Goal: Browse casually: Explore the website without a specific task or goal

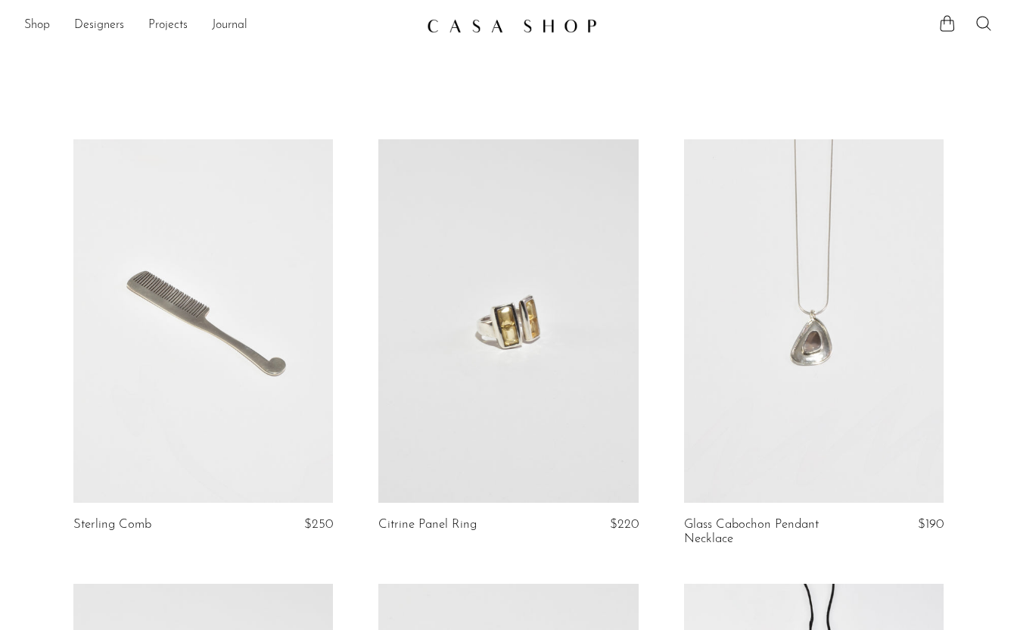
scroll to position [563, 0]
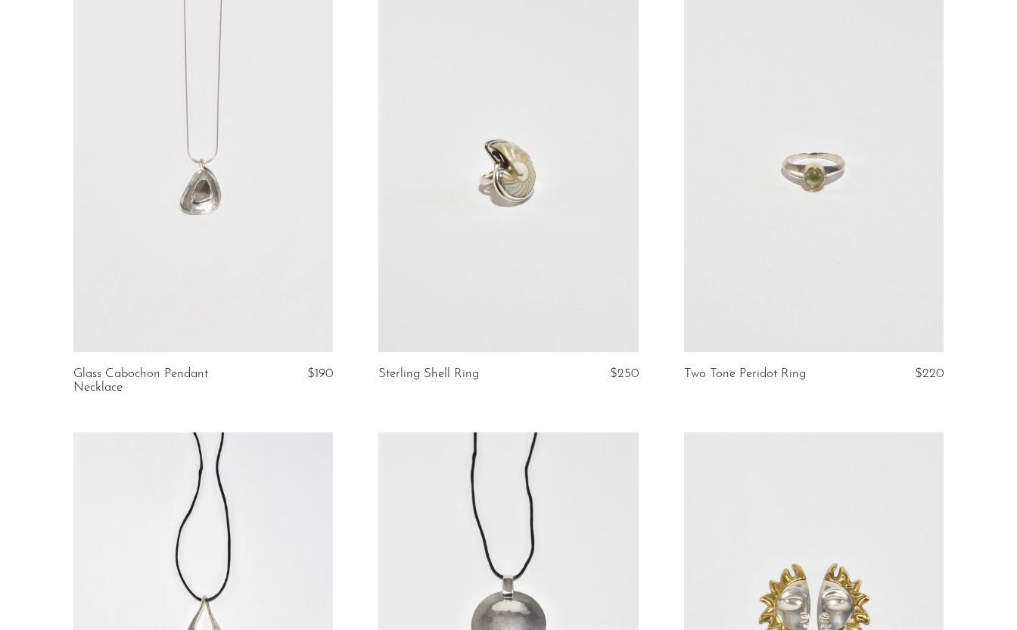
scroll to position [532, 0]
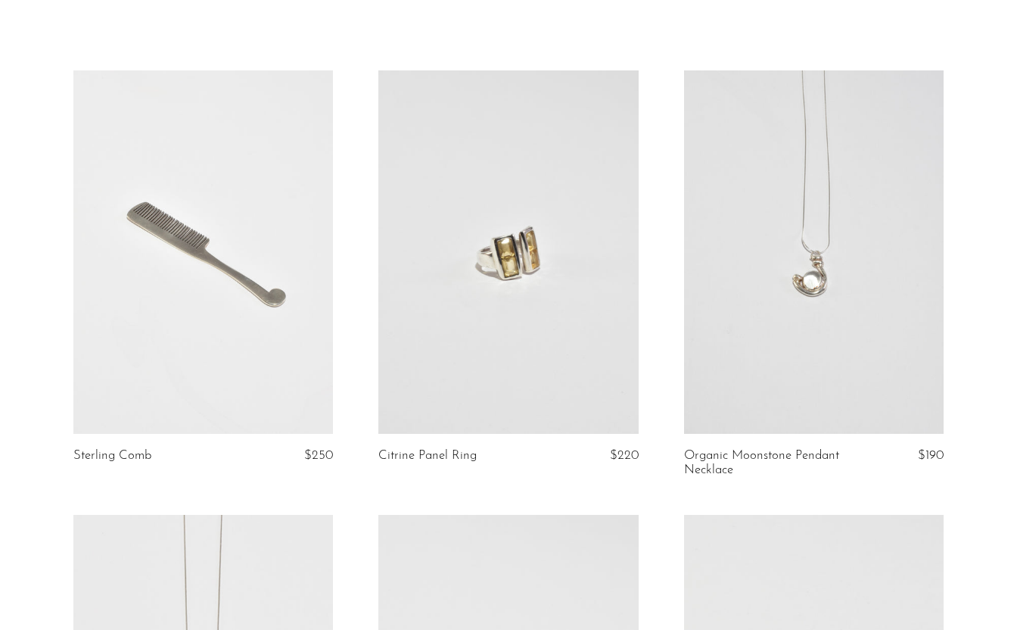
scroll to position [79, 0]
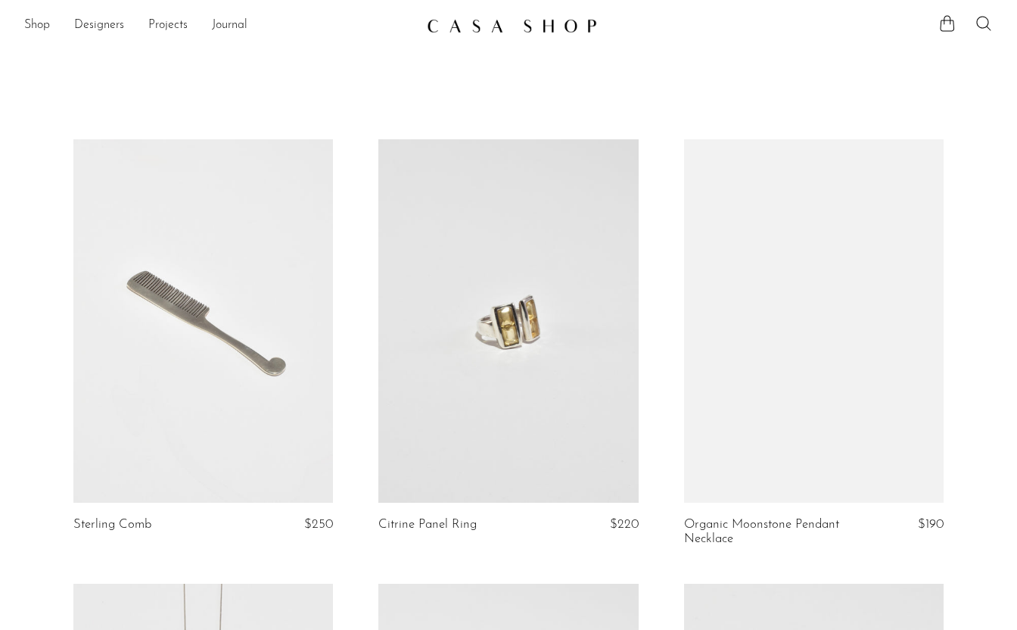
scroll to position [79, 0]
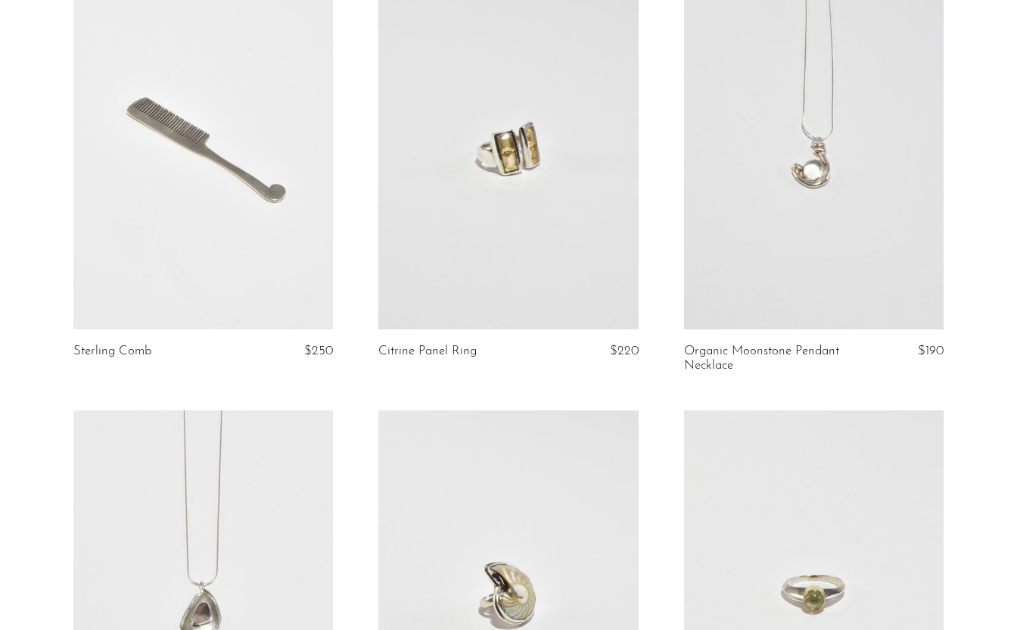
scroll to position [147, 0]
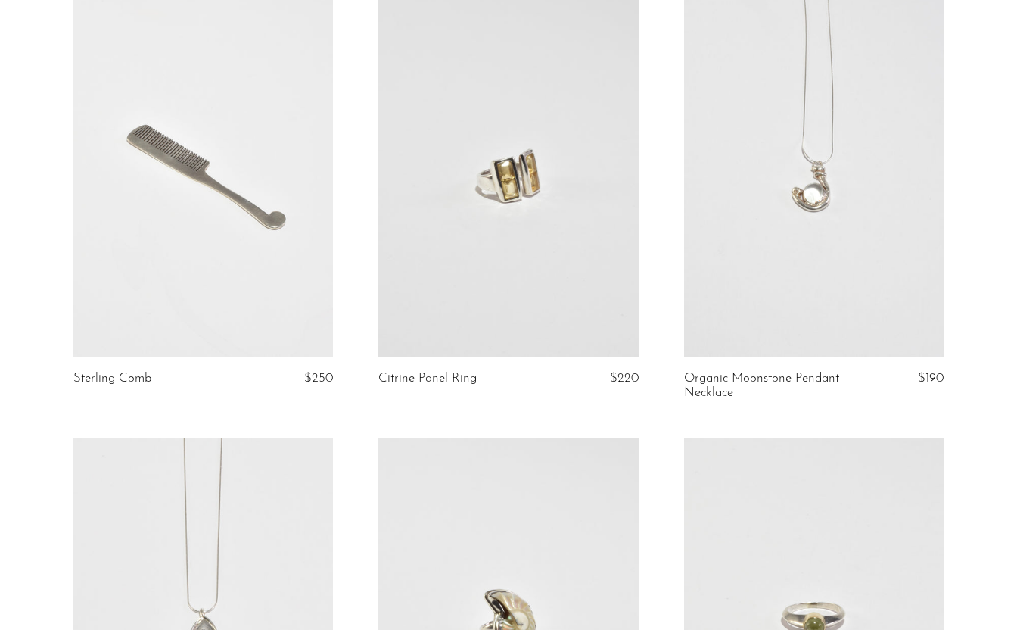
scroll to position [145, 0]
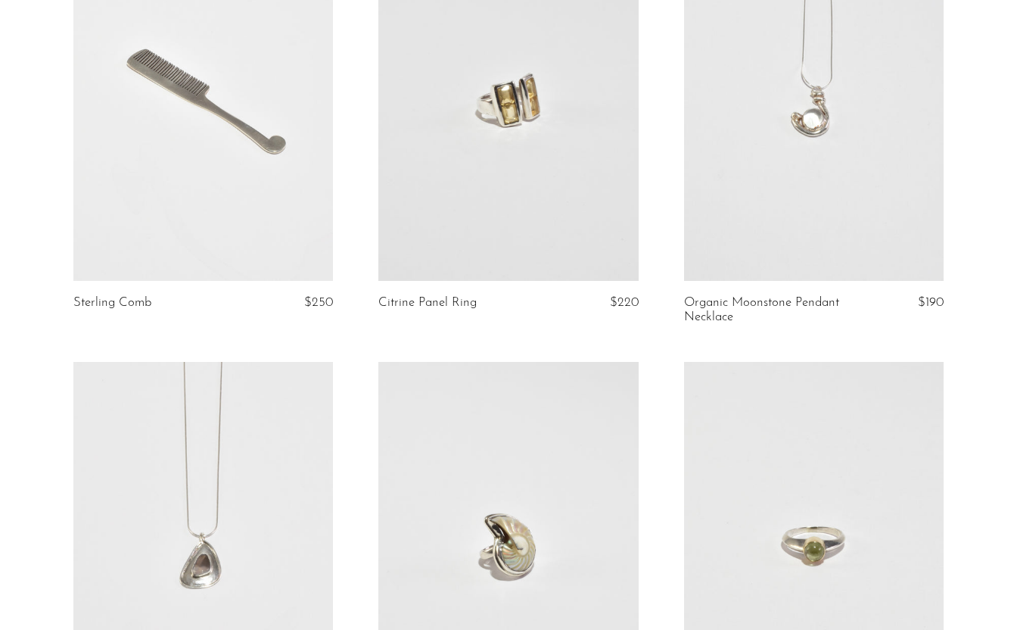
scroll to position [229, 0]
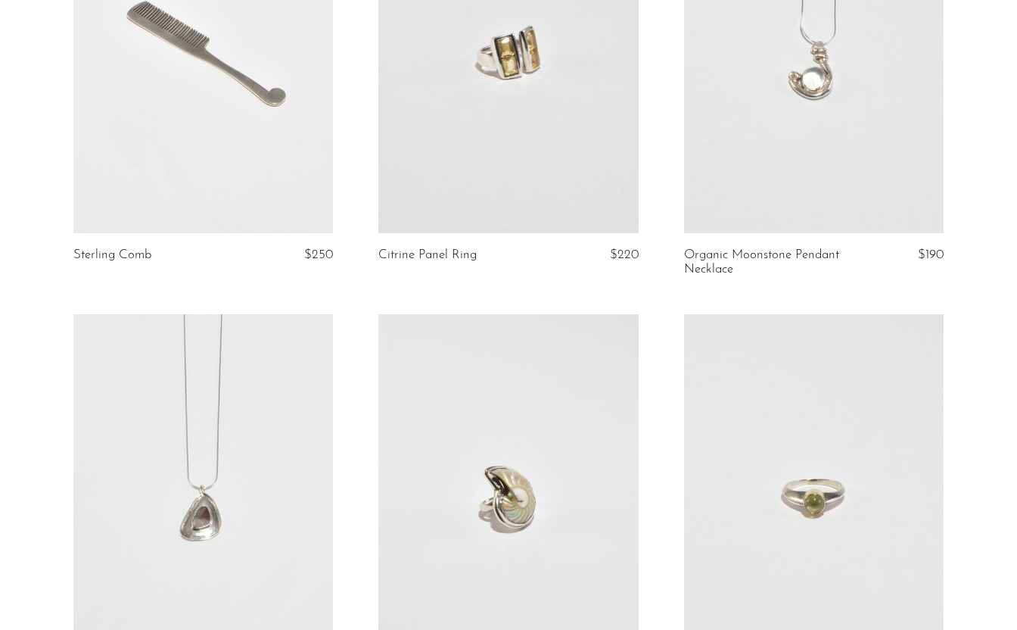
scroll to position [286, 0]
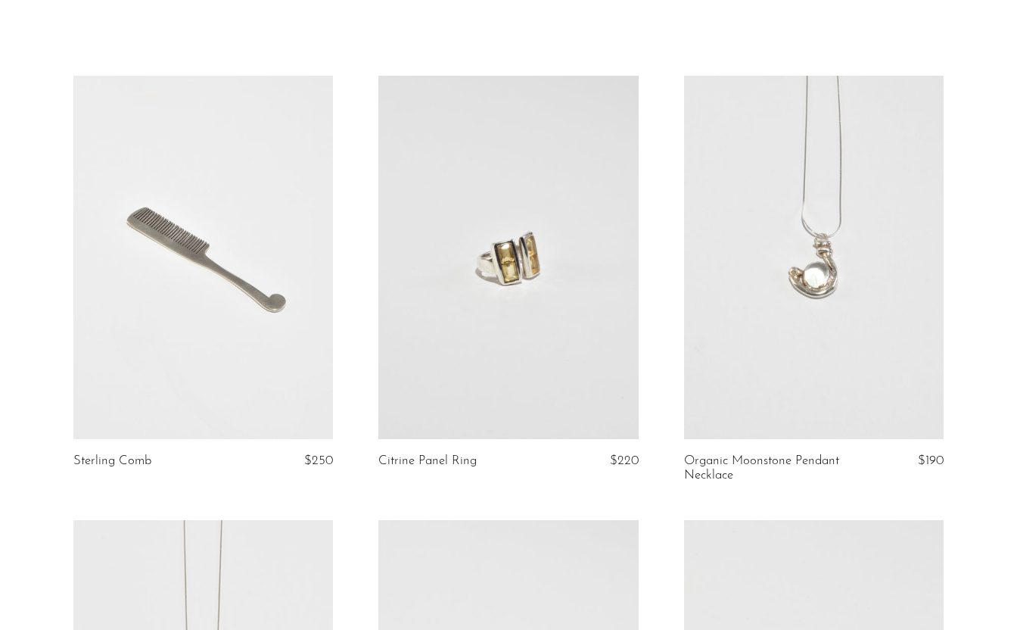
scroll to position [38, 0]
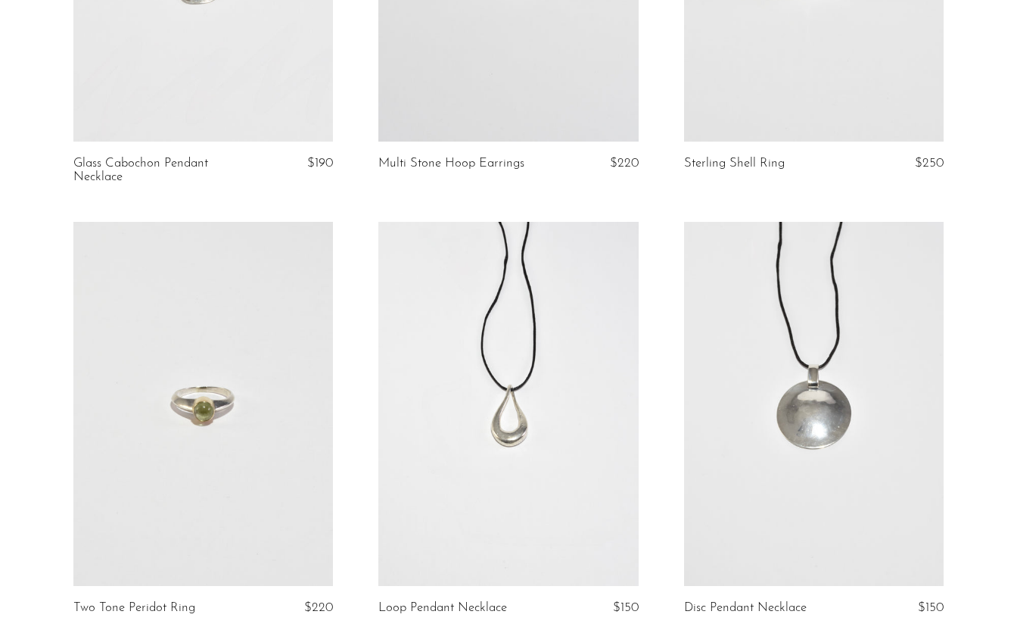
scroll to position [832, 0]
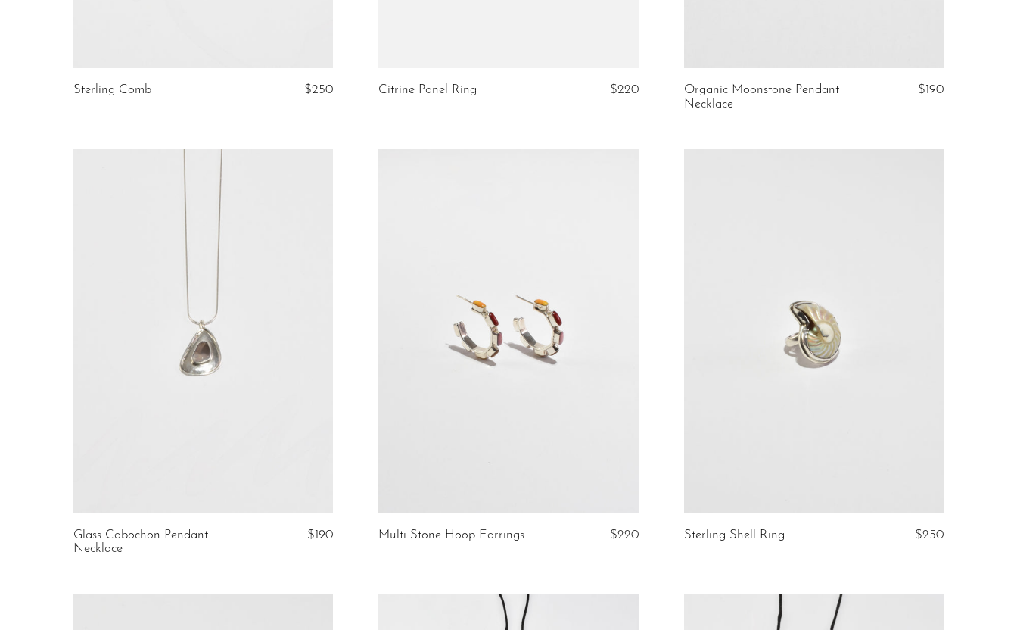
scroll to position [439, 0]
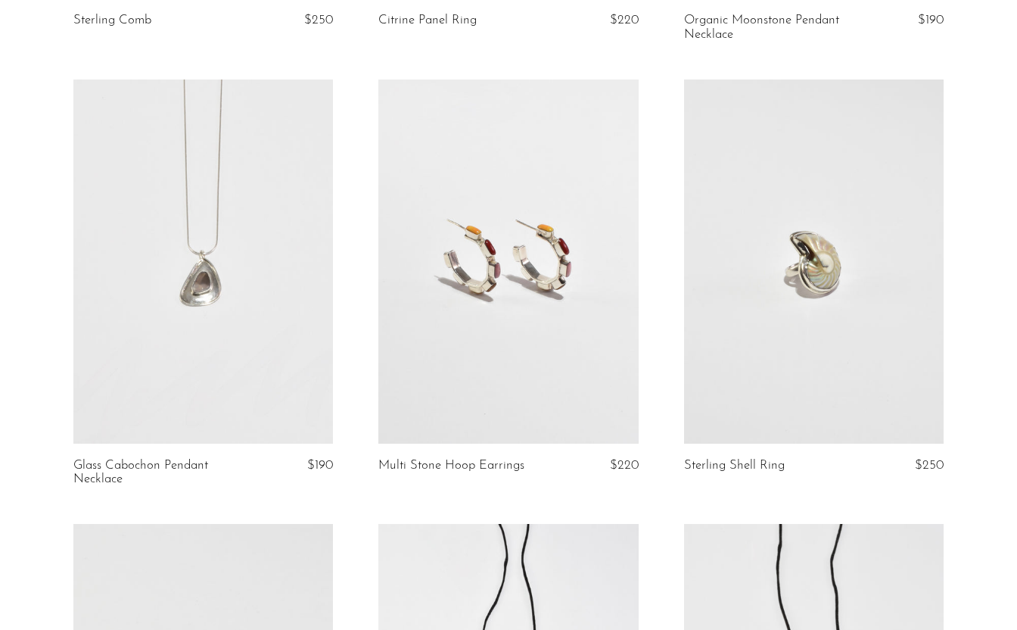
scroll to position [506, 0]
click at [518, 350] on link at bounding box center [508, 258] width 260 height 363
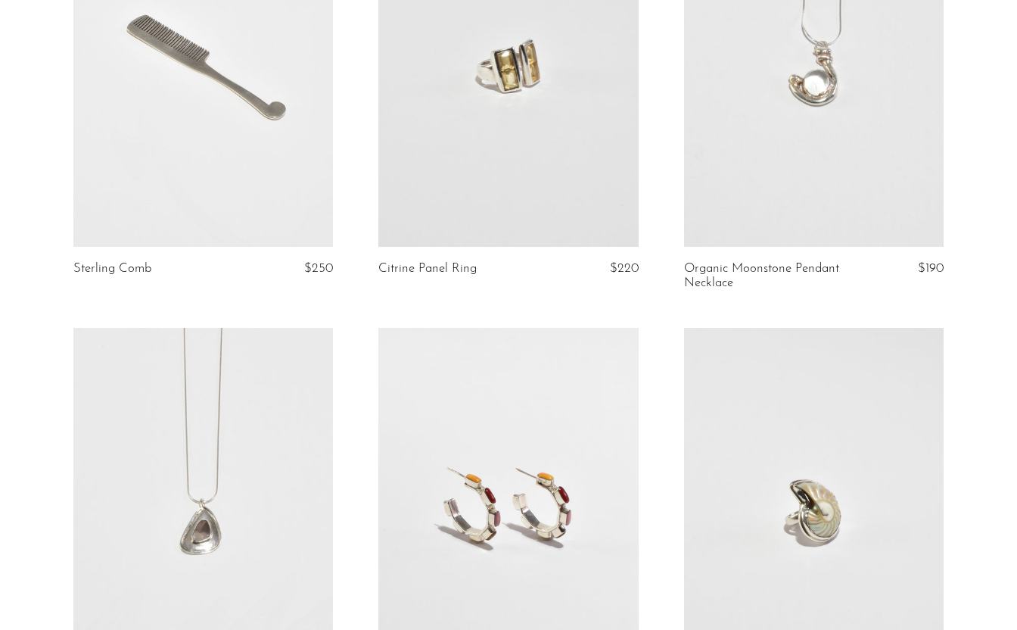
scroll to position [0, 0]
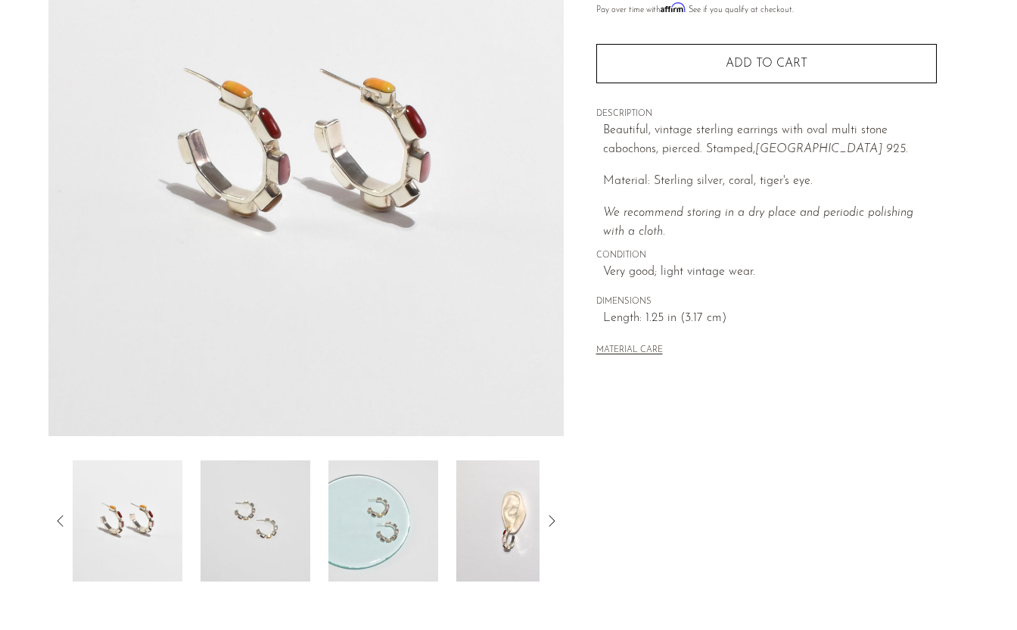
scroll to position [132, 0]
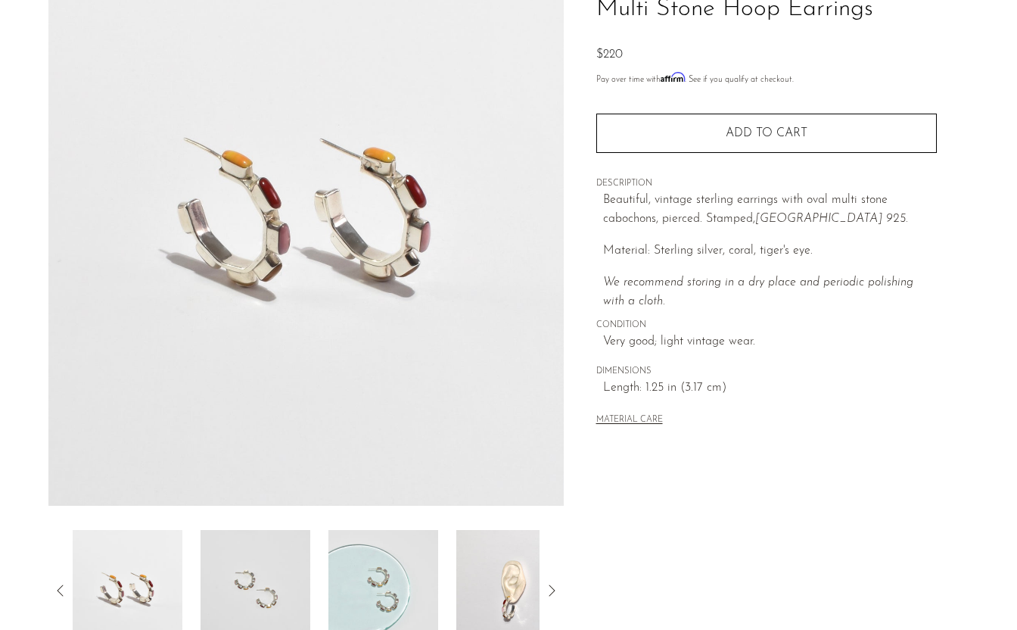
click at [269, 572] on img at bounding box center [256, 590] width 110 height 121
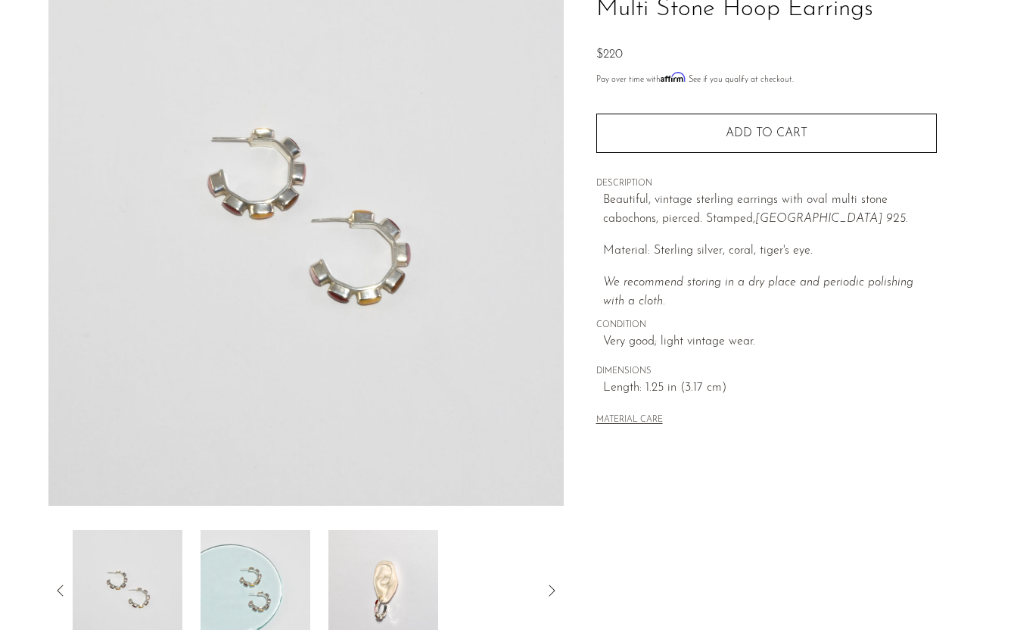
click at [244, 556] on img at bounding box center [256, 590] width 110 height 121
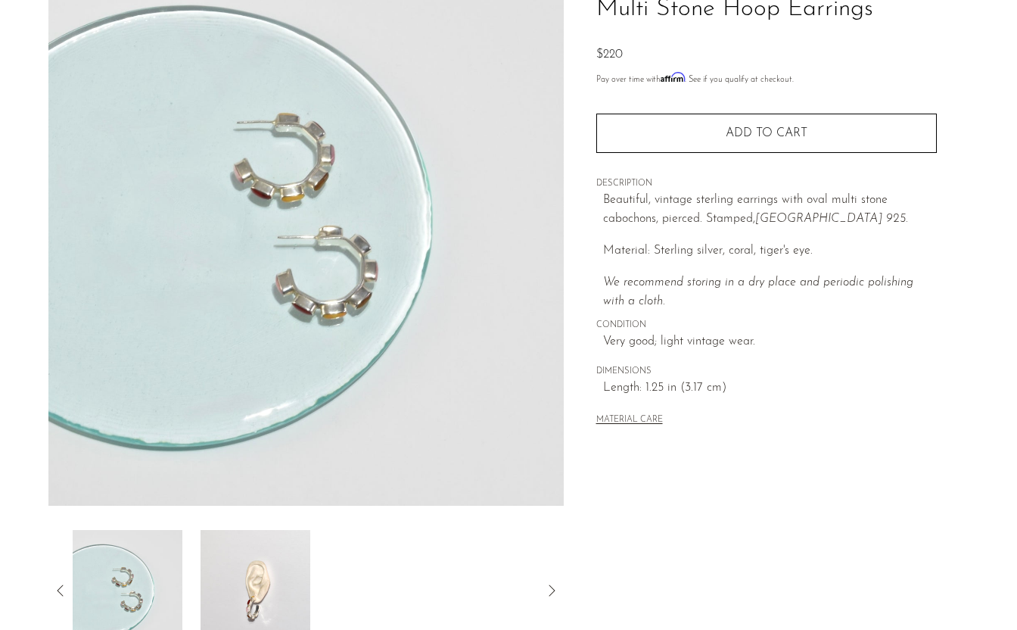
click at [249, 557] on img at bounding box center [256, 590] width 110 height 121
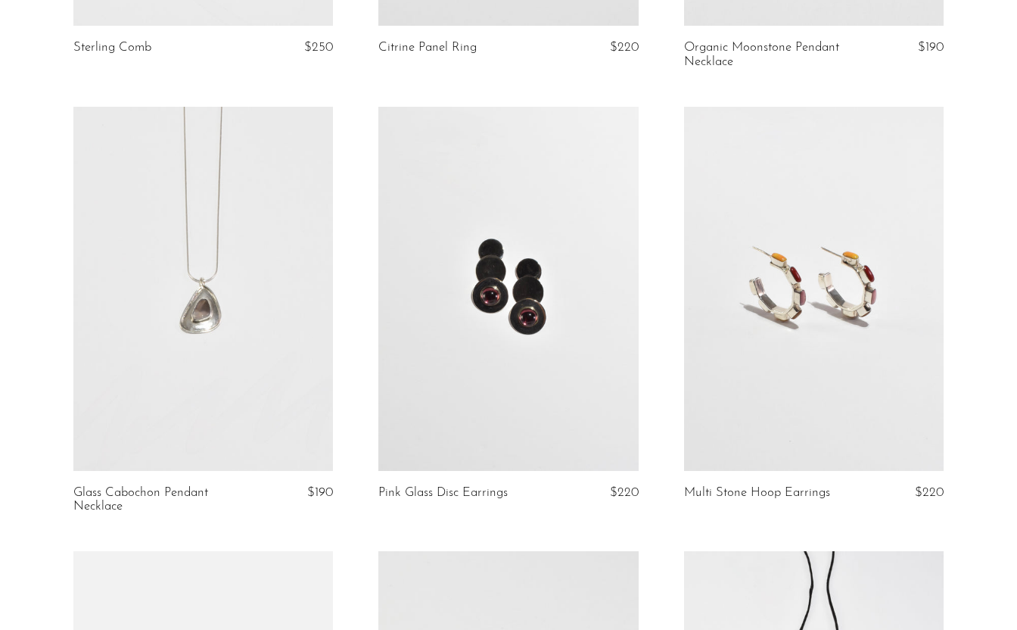
scroll to position [478, 0]
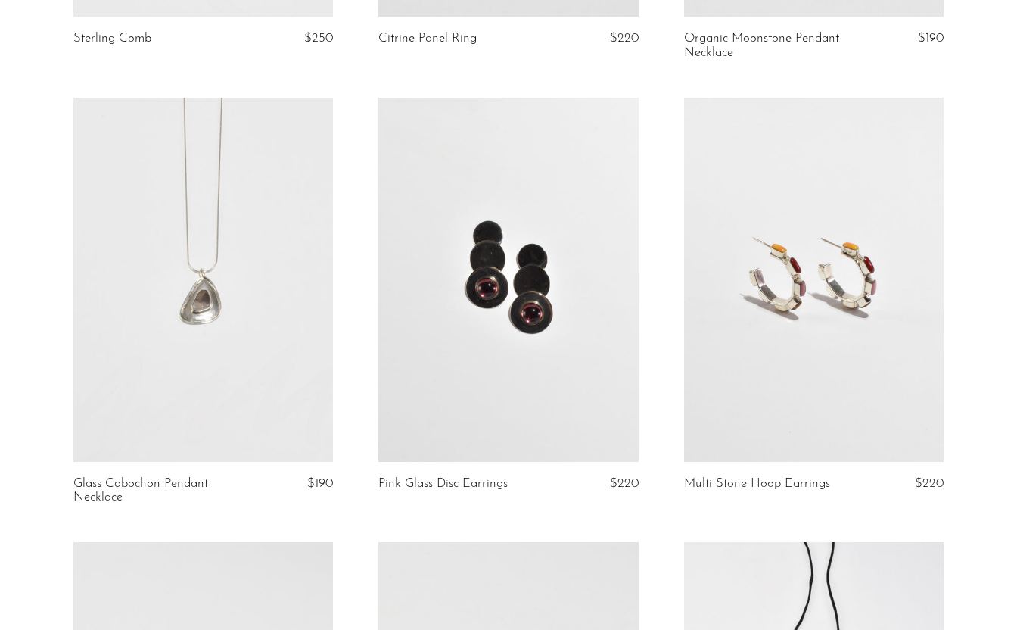
scroll to position [481, 0]
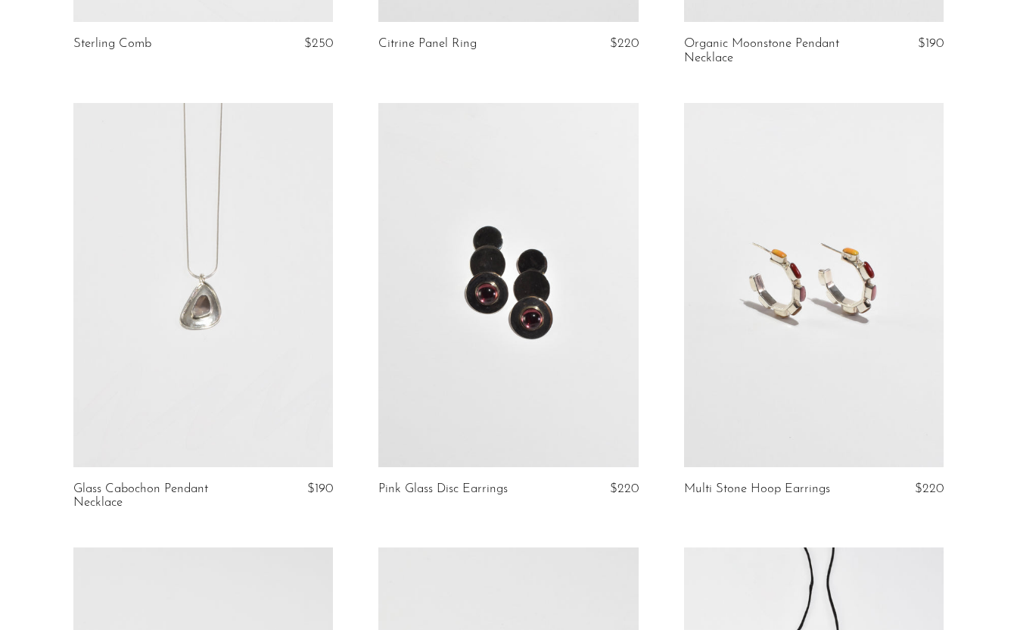
click at [621, 223] on link at bounding box center [508, 284] width 260 height 363
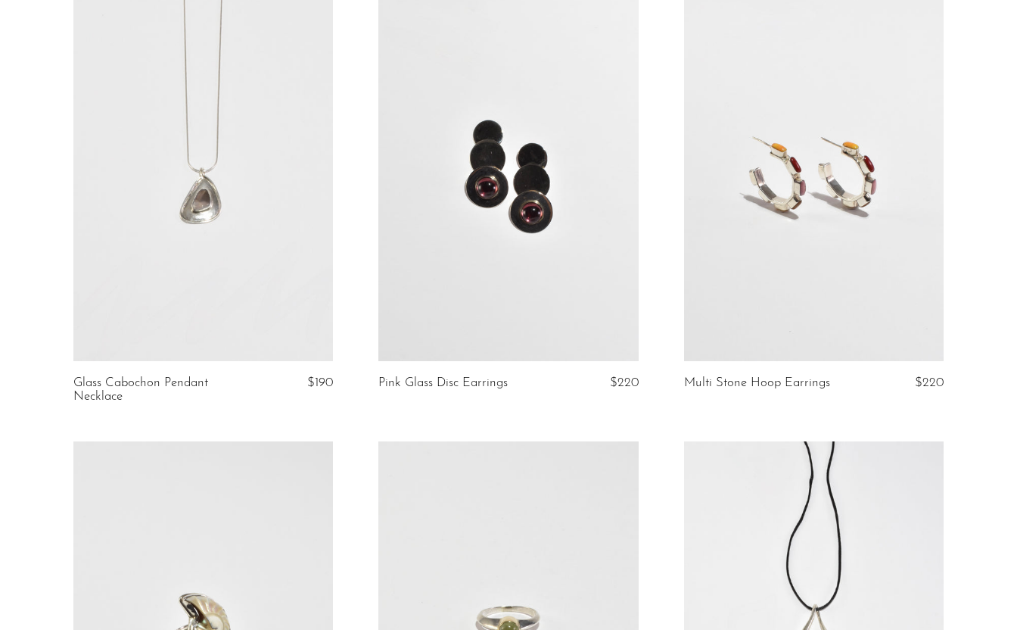
scroll to position [587, 0]
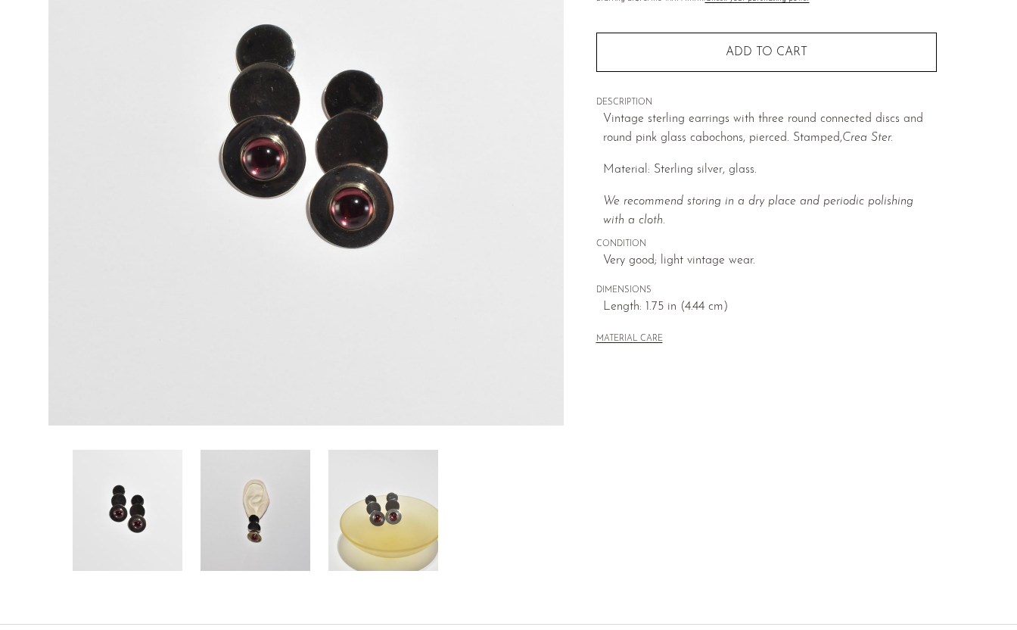
scroll to position [215, 0]
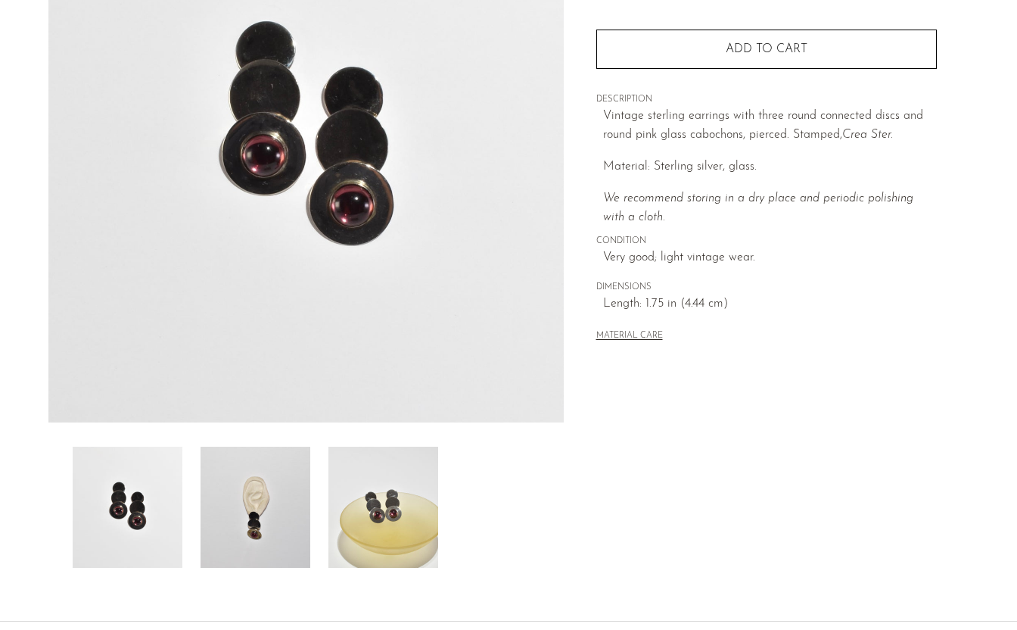
click at [290, 450] on img at bounding box center [256, 507] width 110 height 121
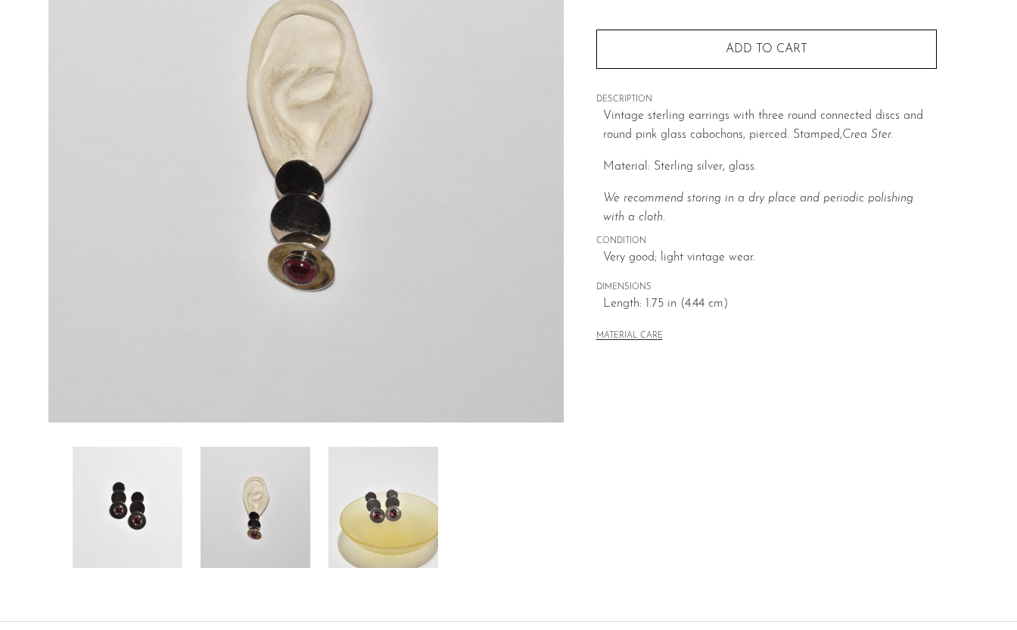
click at [384, 457] on img at bounding box center [383, 507] width 110 height 121
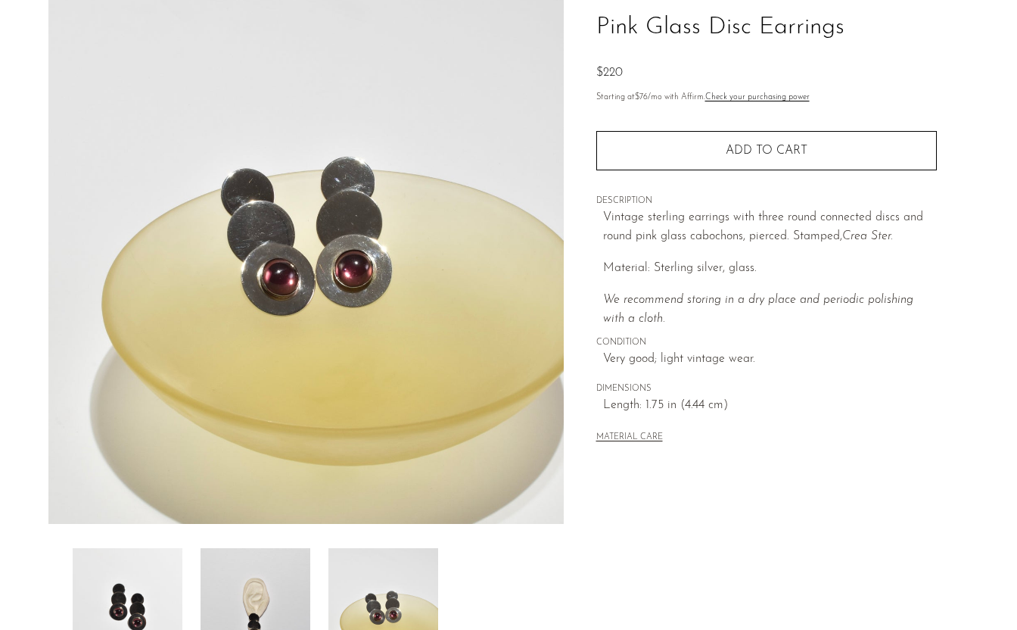
scroll to position [144, 0]
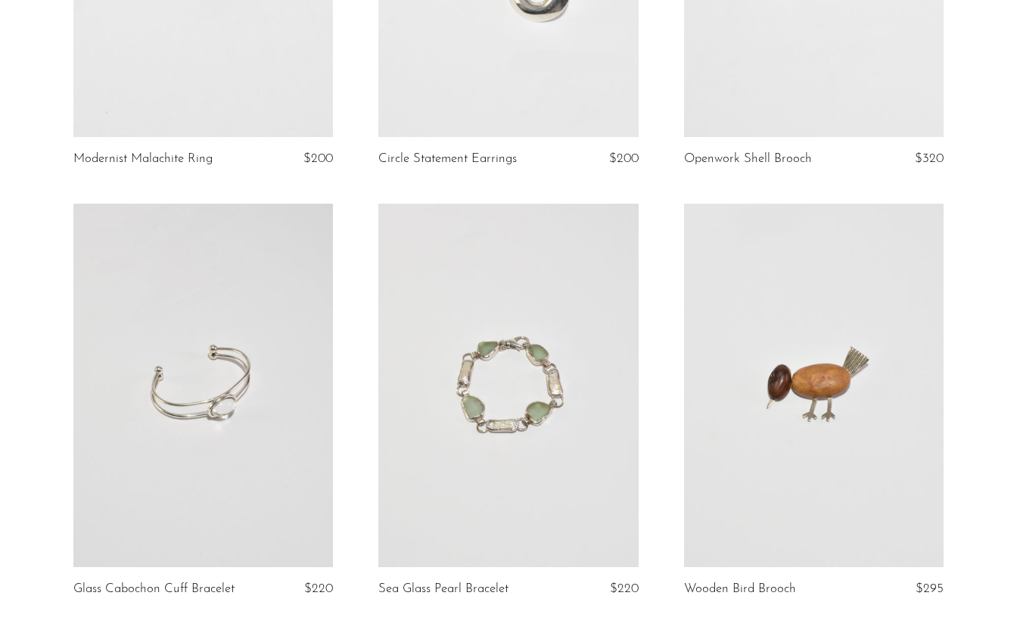
scroll to position [2138, 0]
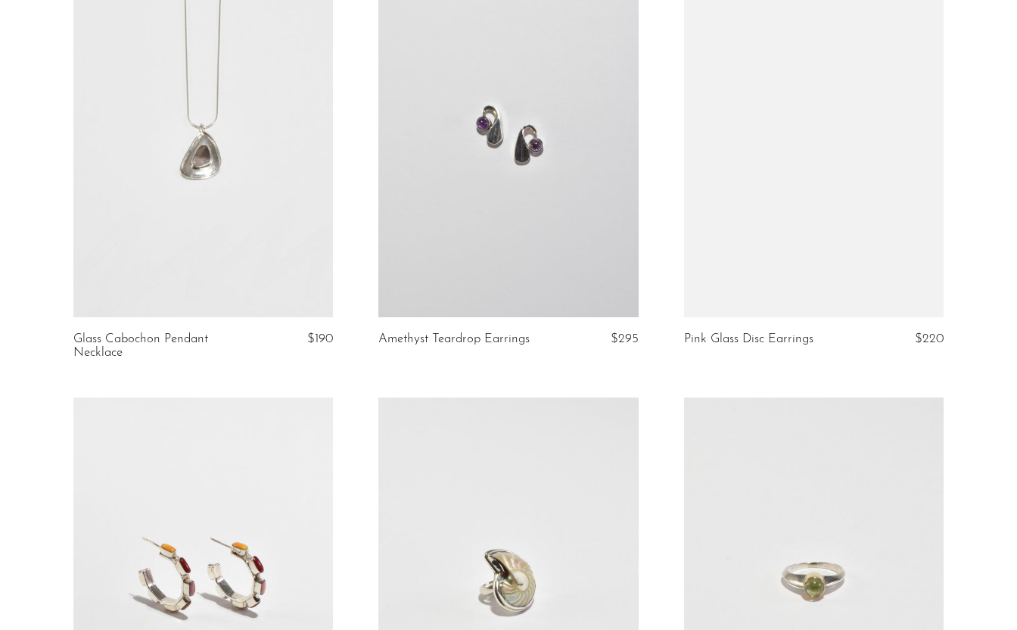
scroll to position [630, 0]
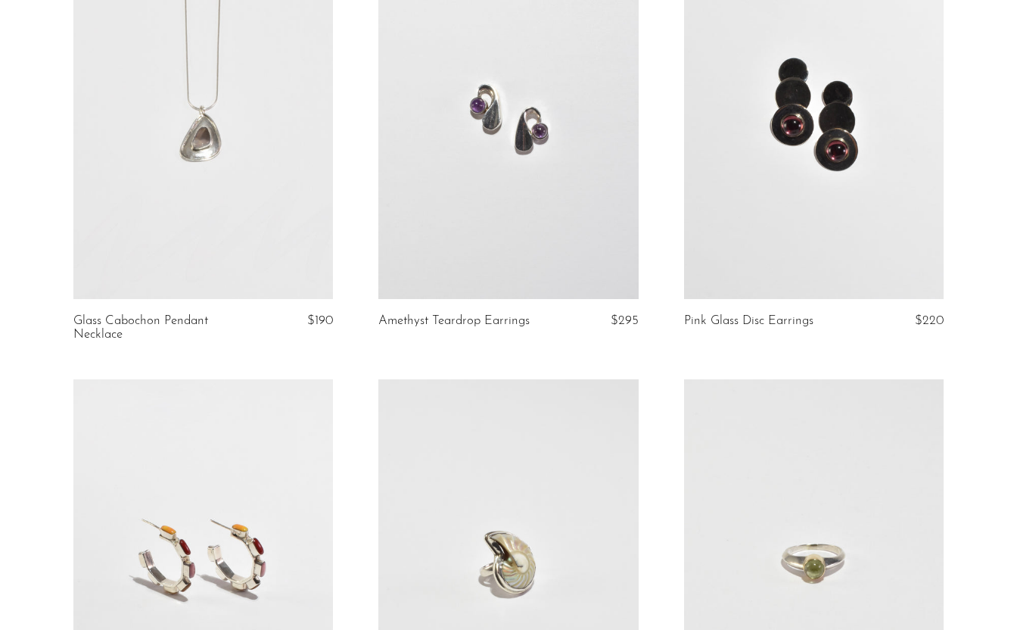
scroll to position [646, 0]
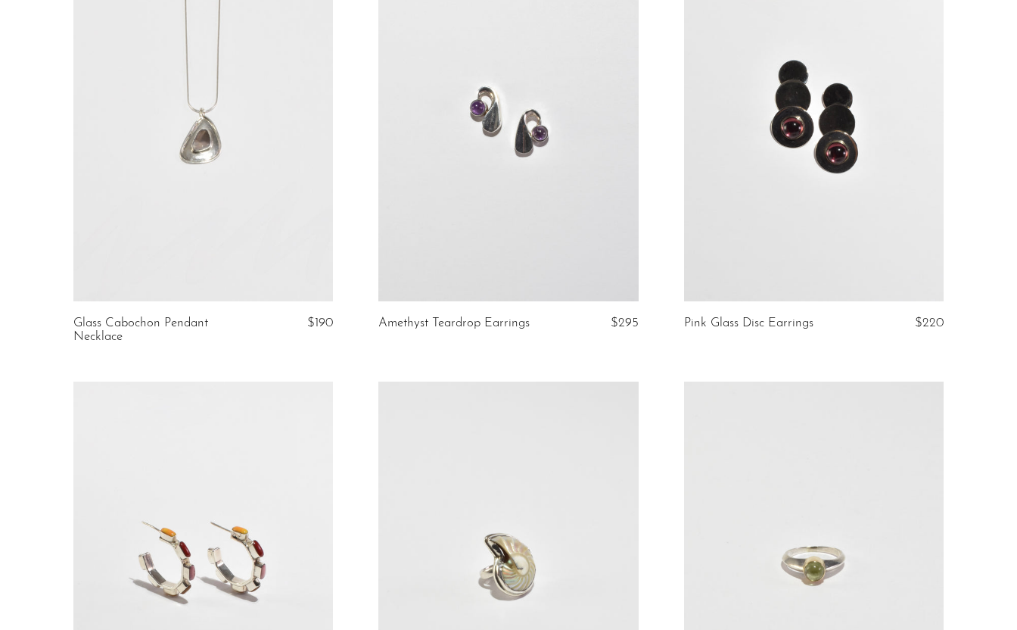
click at [614, 248] on link at bounding box center [508, 118] width 260 height 363
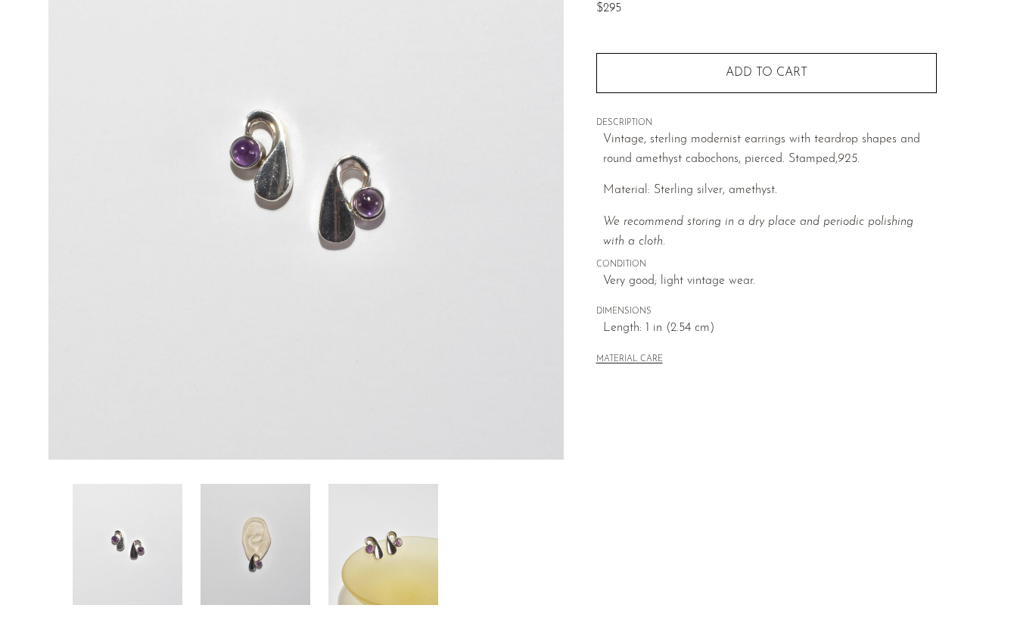
scroll to position [179, 0]
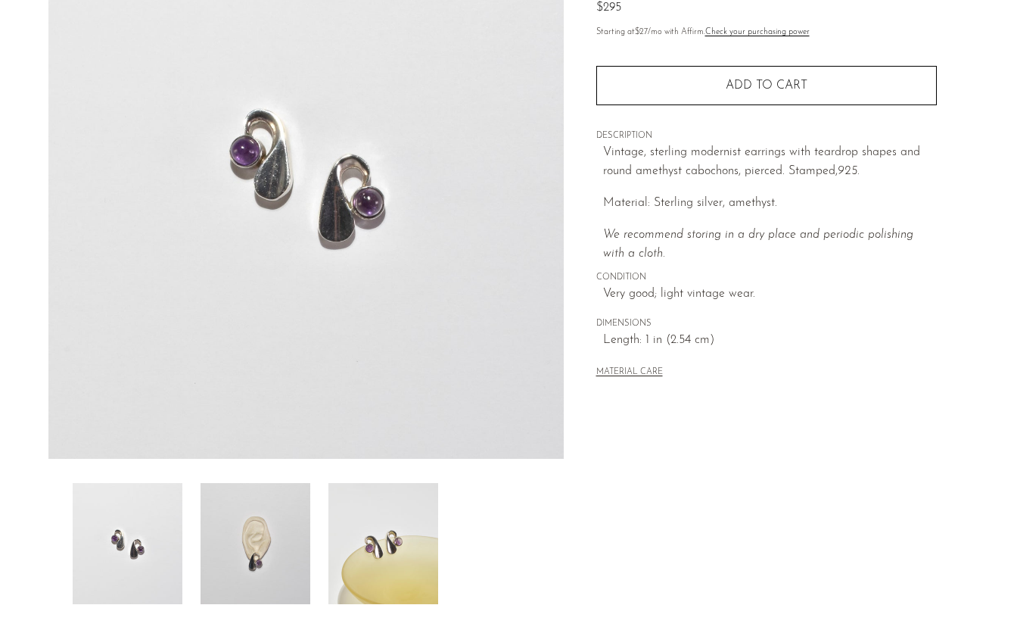
click at [303, 535] on img at bounding box center [256, 543] width 110 height 121
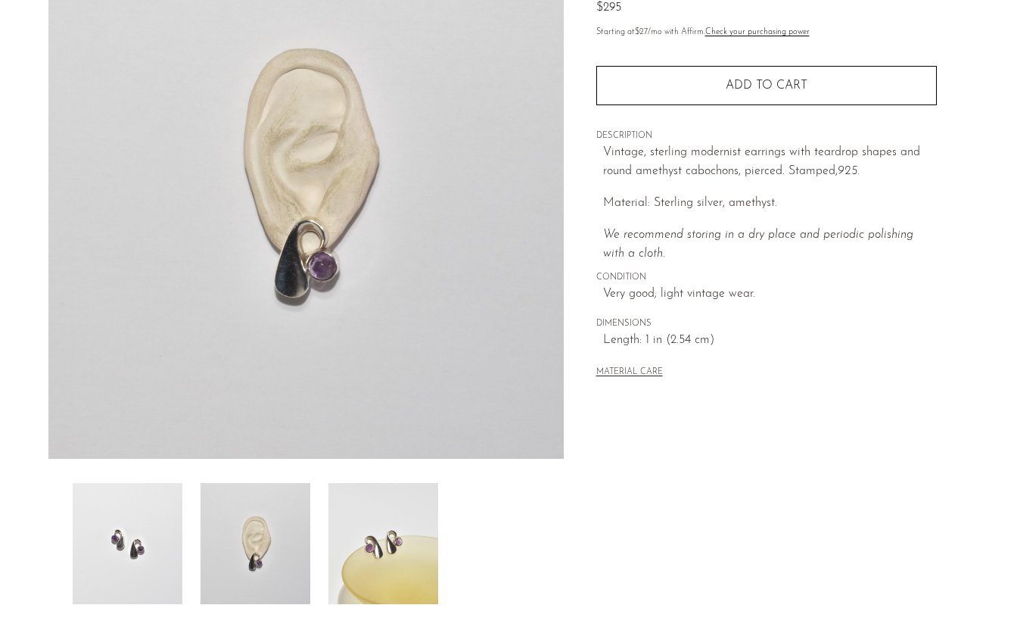
click at [387, 520] on img at bounding box center [383, 543] width 110 height 121
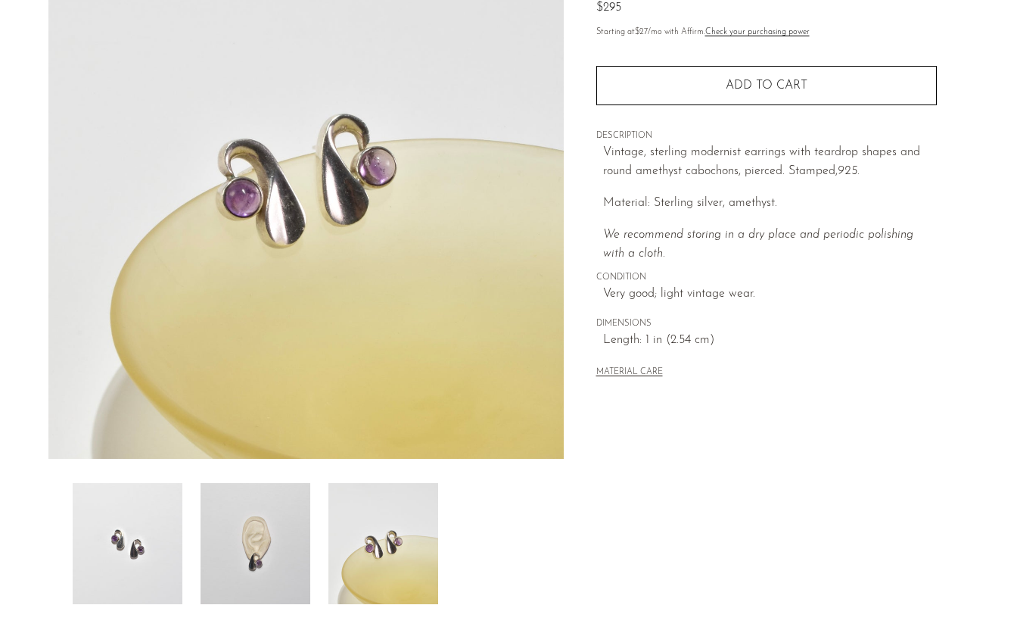
click at [392, 546] on img at bounding box center [383, 543] width 110 height 121
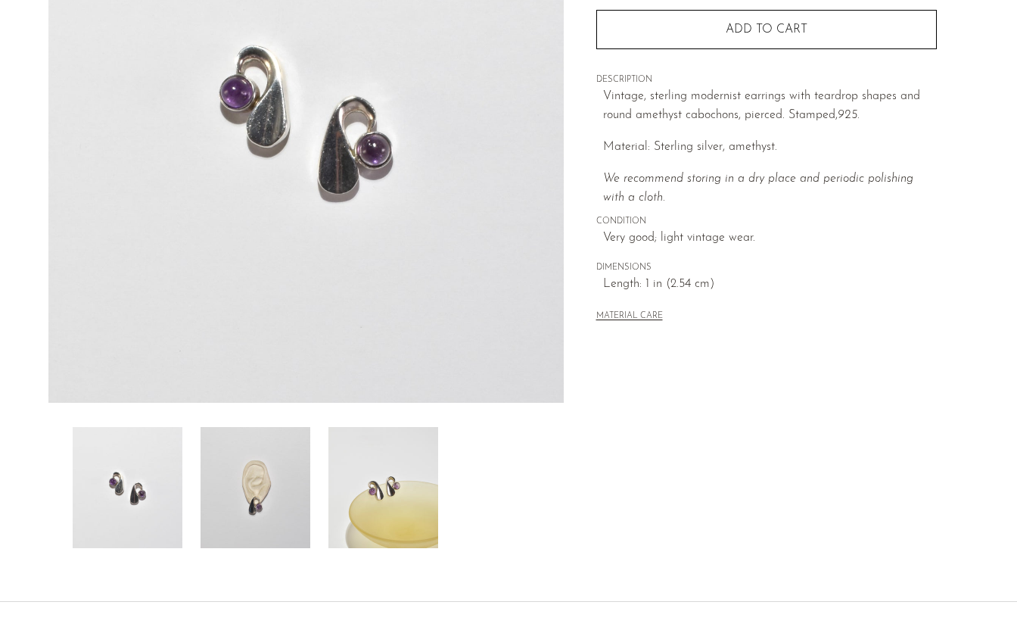
click at [395, 471] on img at bounding box center [383, 487] width 110 height 121
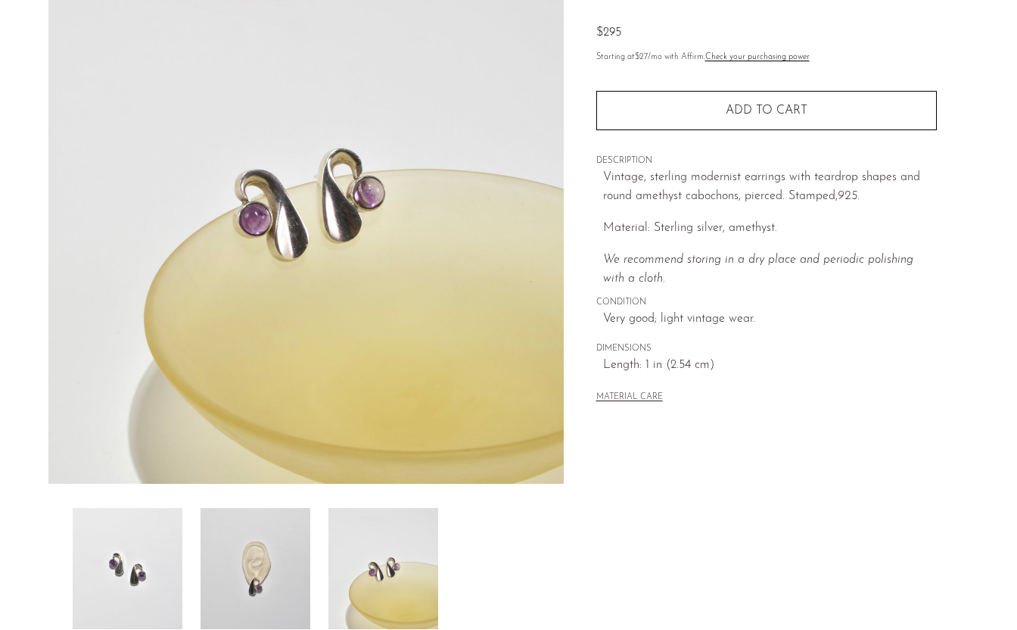
scroll to position [135, 0]
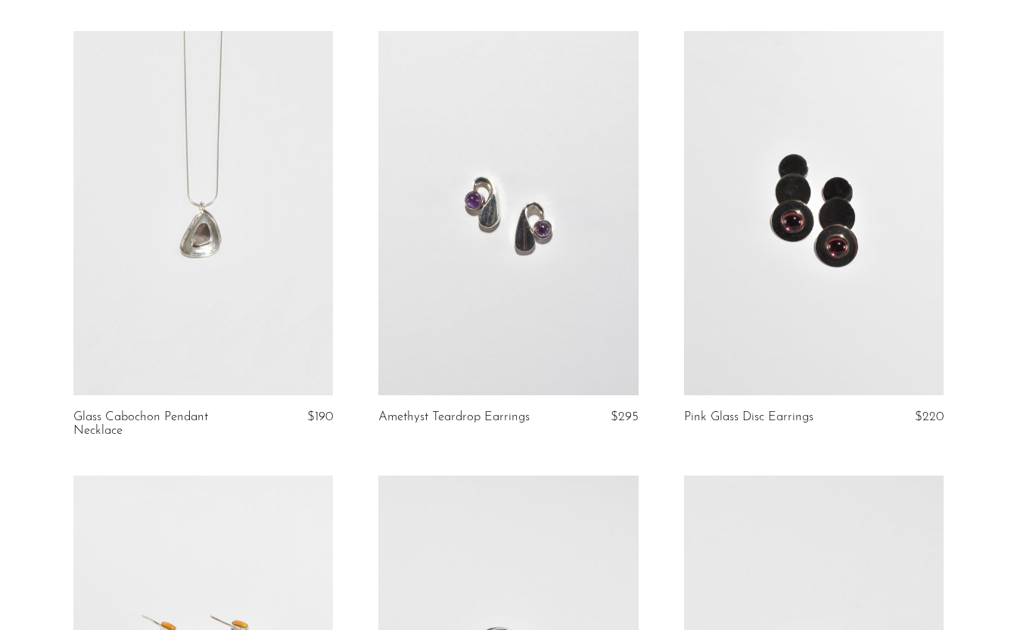
scroll to position [545, 0]
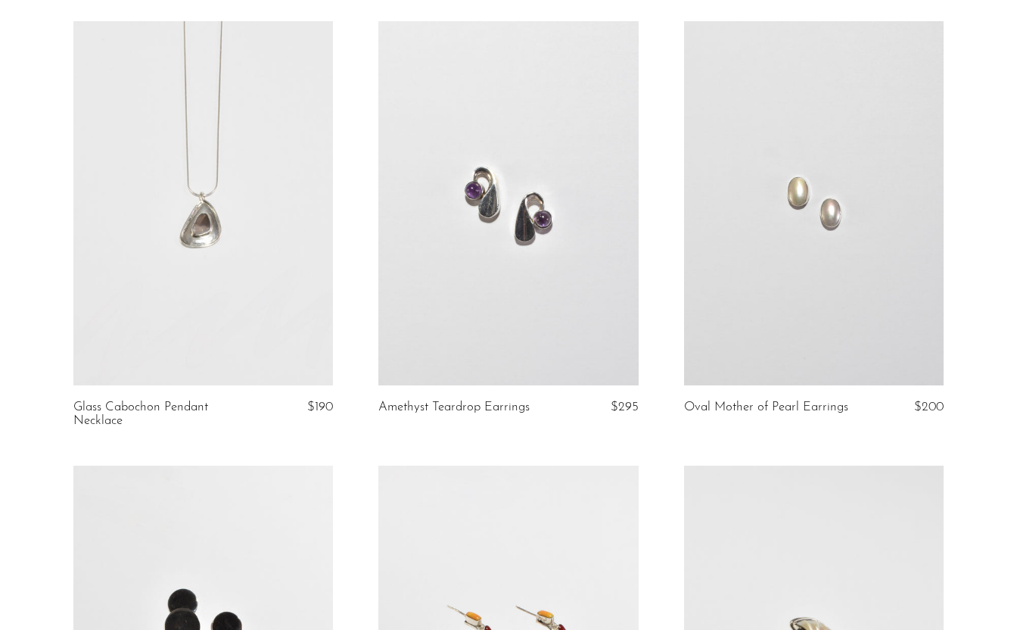
scroll to position [445, 0]
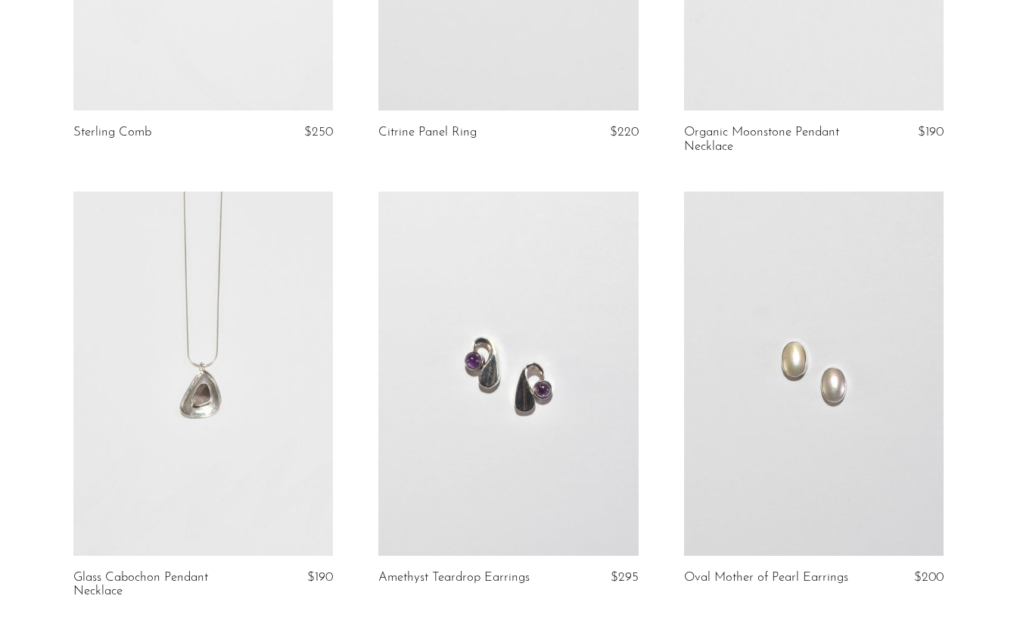
scroll to position [395, 0]
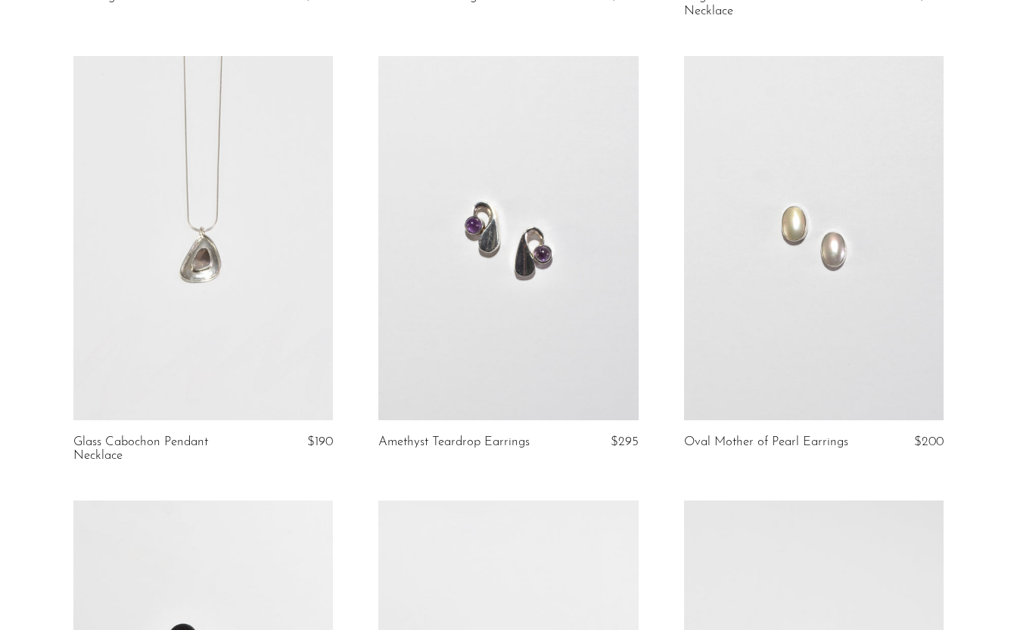
scroll to position [526, 0]
click at [767, 331] on link at bounding box center [814, 239] width 260 height 363
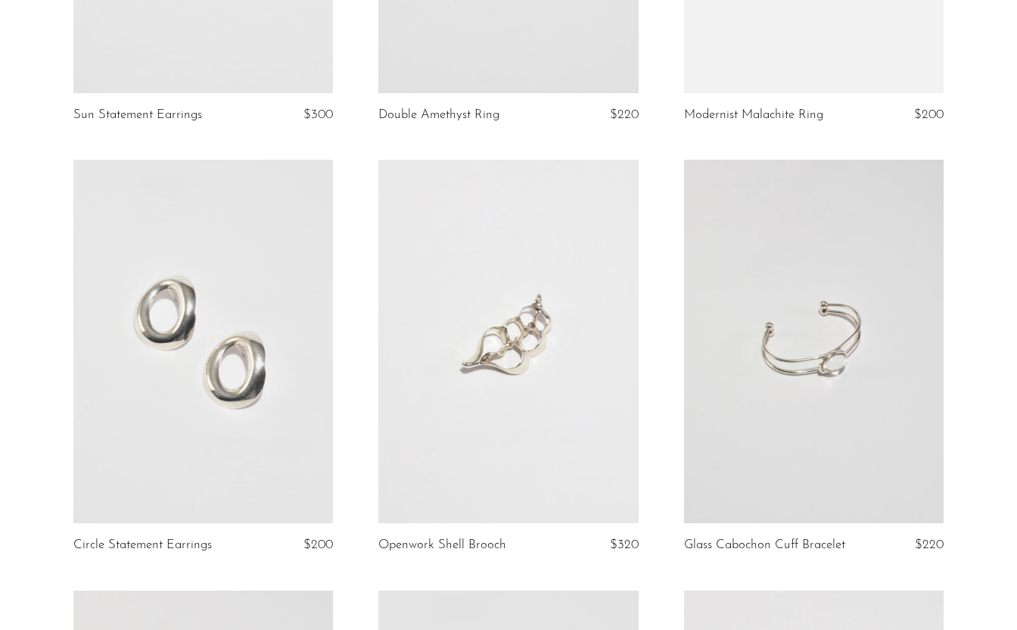
scroll to position [2158, 0]
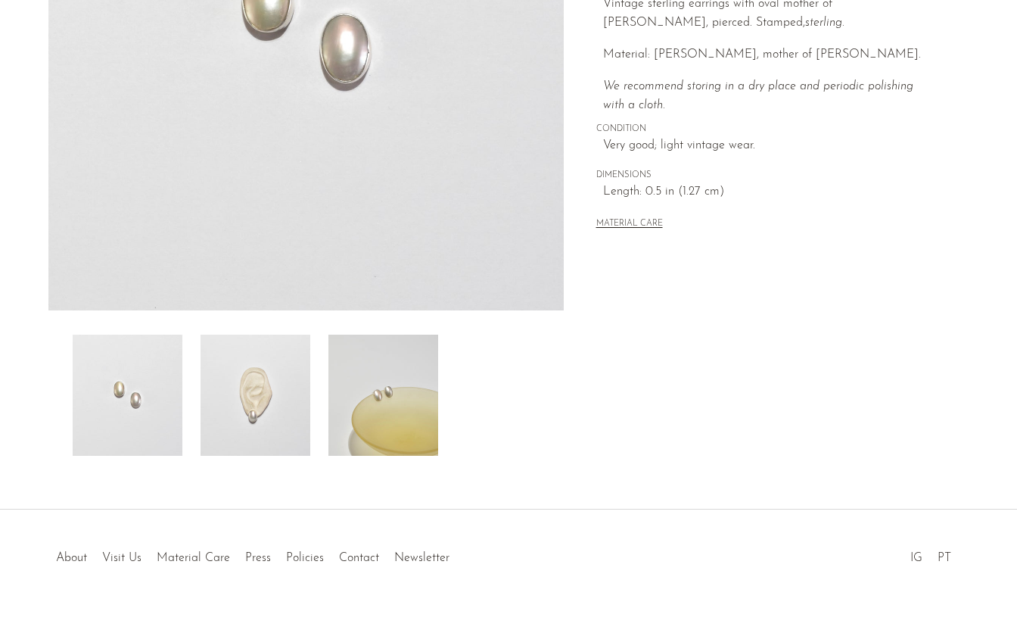
click at [288, 419] on img at bounding box center [256, 395] width 110 height 121
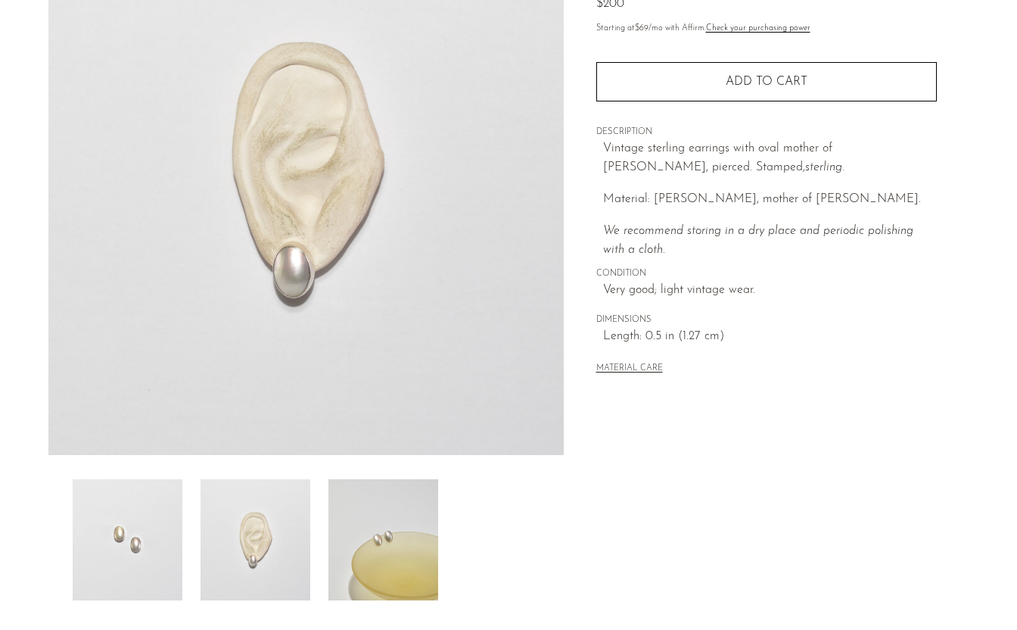
scroll to position [229, 0]
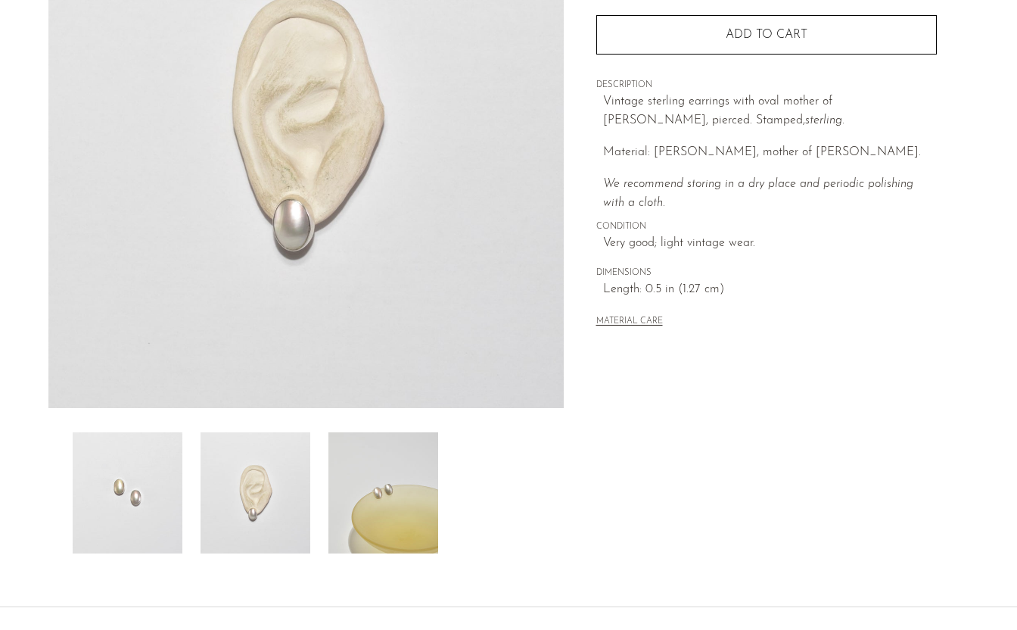
click at [375, 488] on img at bounding box center [383, 492] width 110 height 121
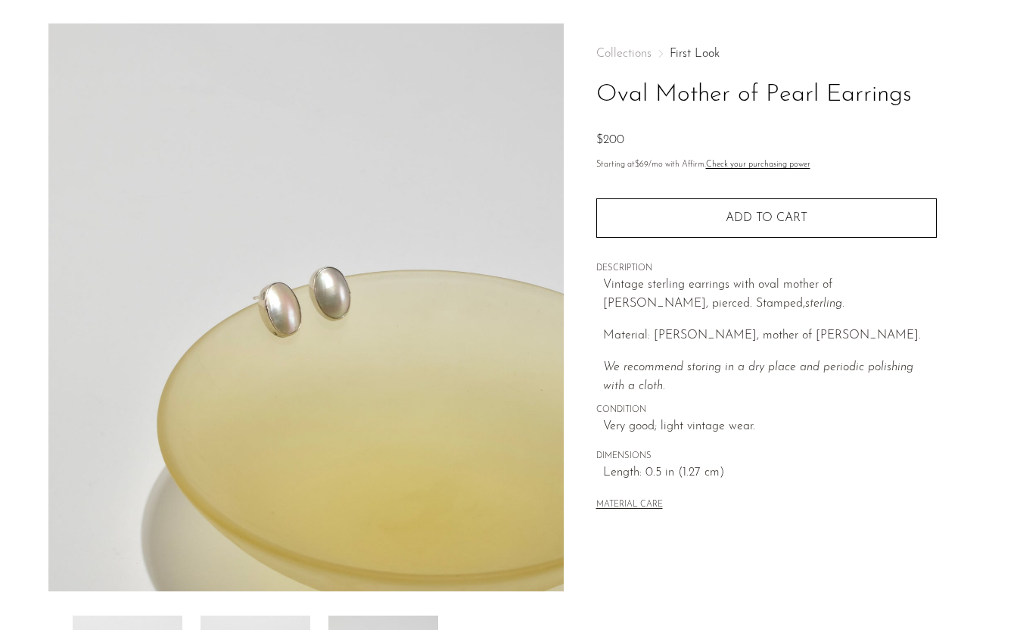
scroll to position [45, 0]
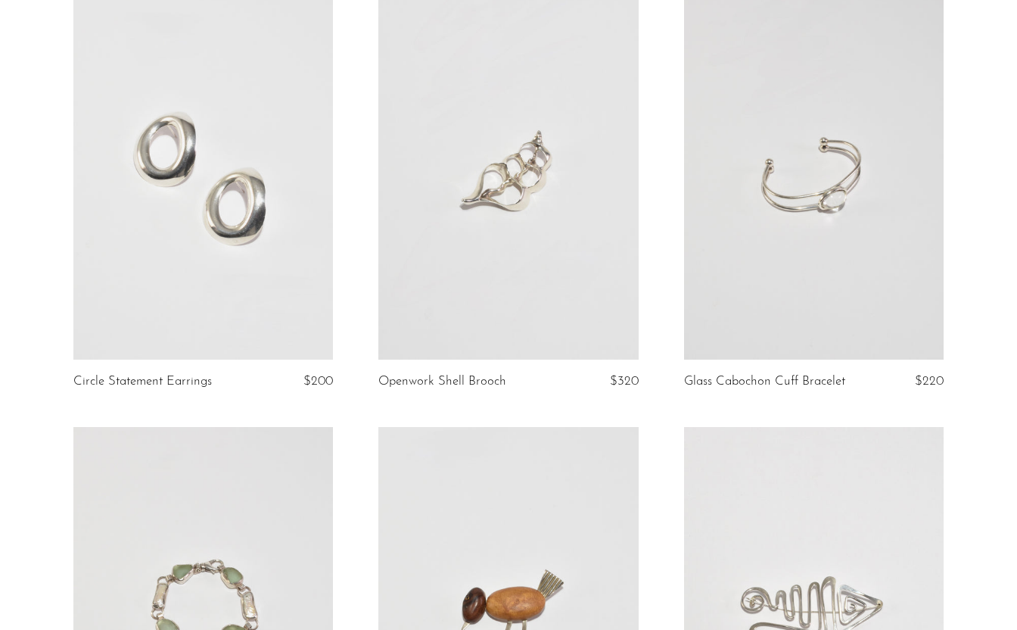
scroll to position [2324, 0]
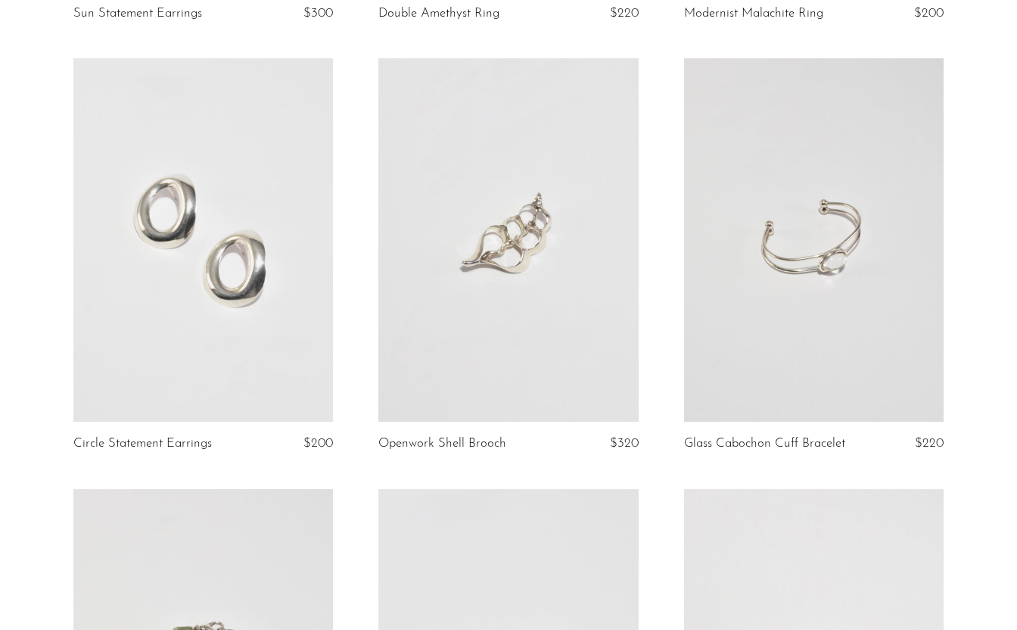
scroll to position [2347, 0]
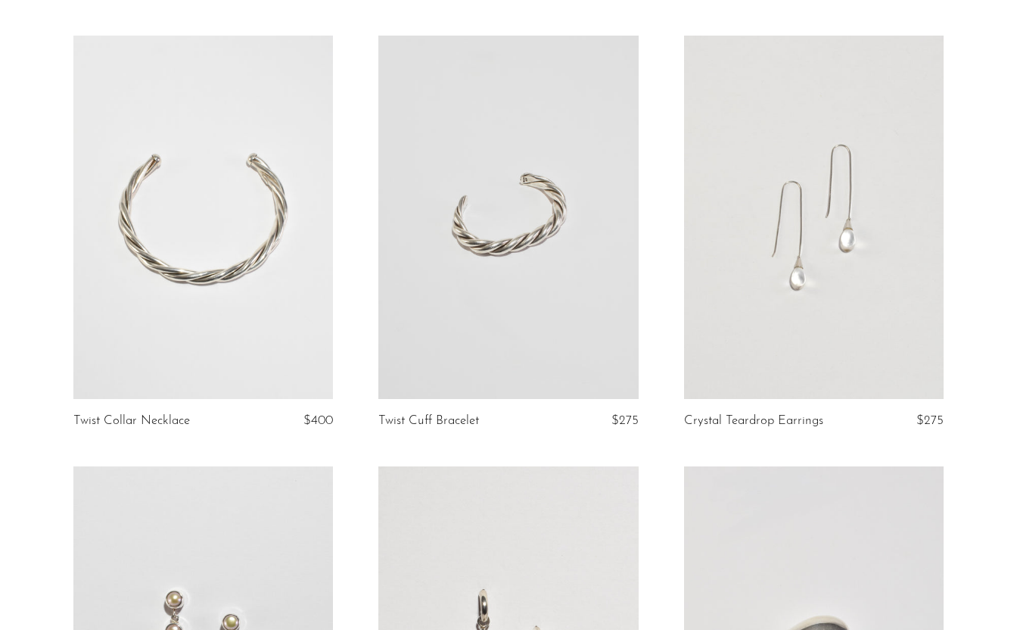
scroll to position [3146, 0]
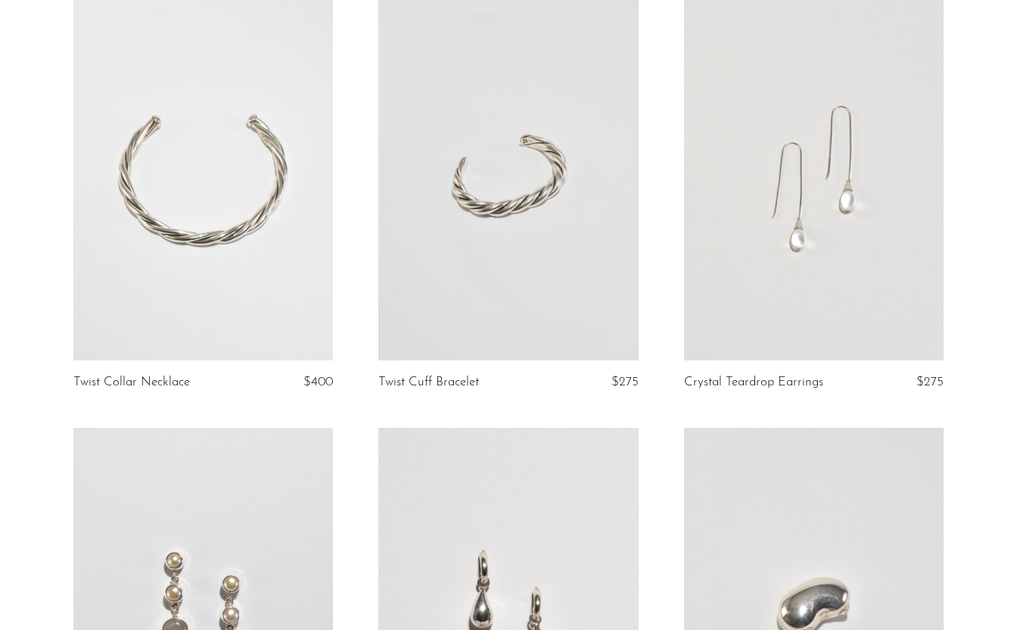
scroll to position [3191, 0]
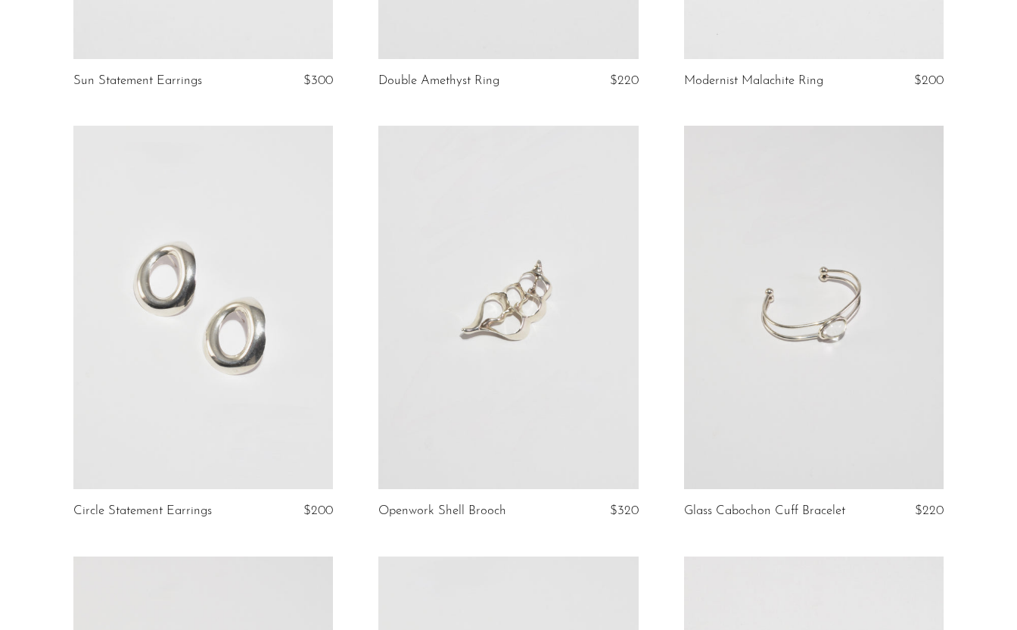
scroll to position [2196, 0]
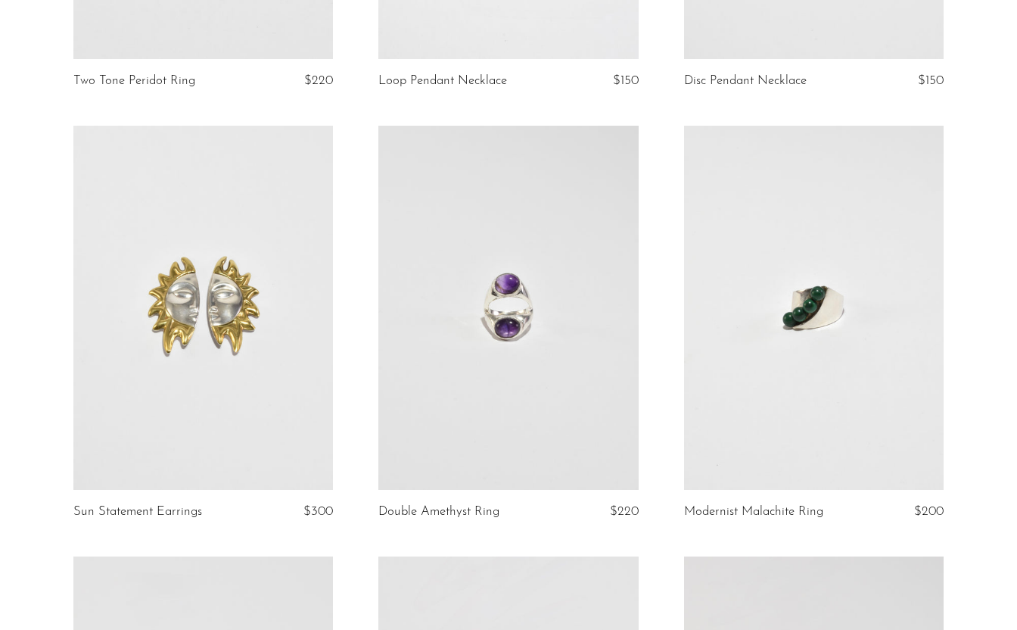
scroll to position [1758, 0]
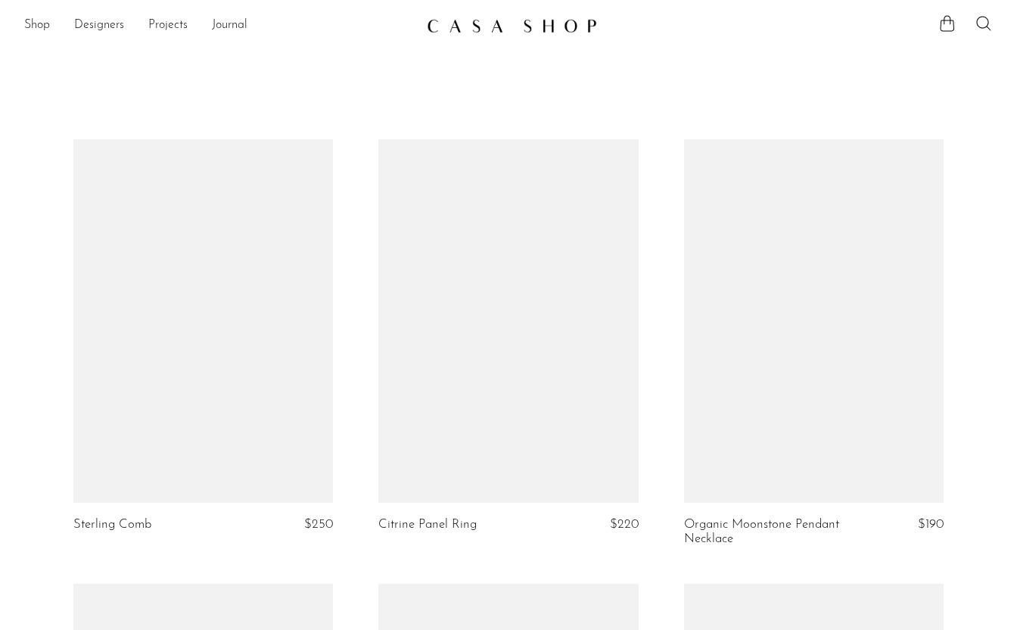
scroll to position [1758, 0]
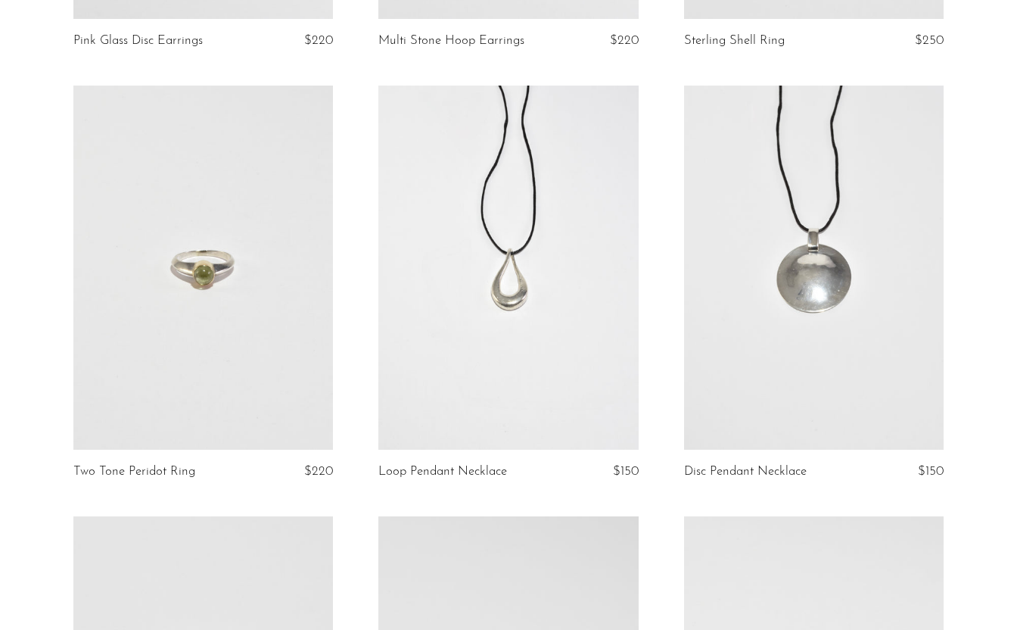
scroll to position [1367, 0]
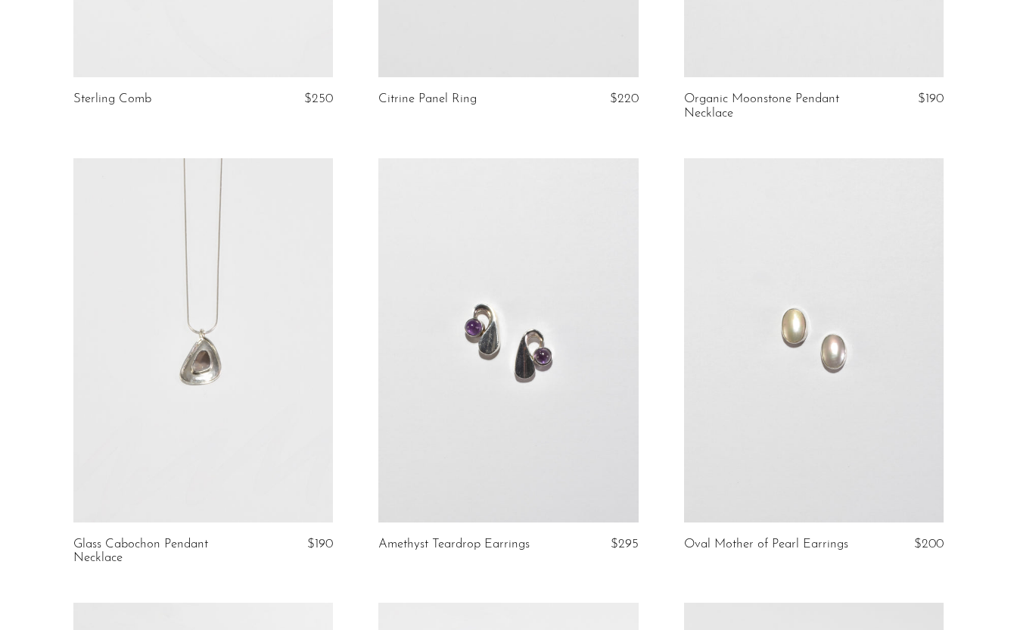
scroll to position [422, 0]
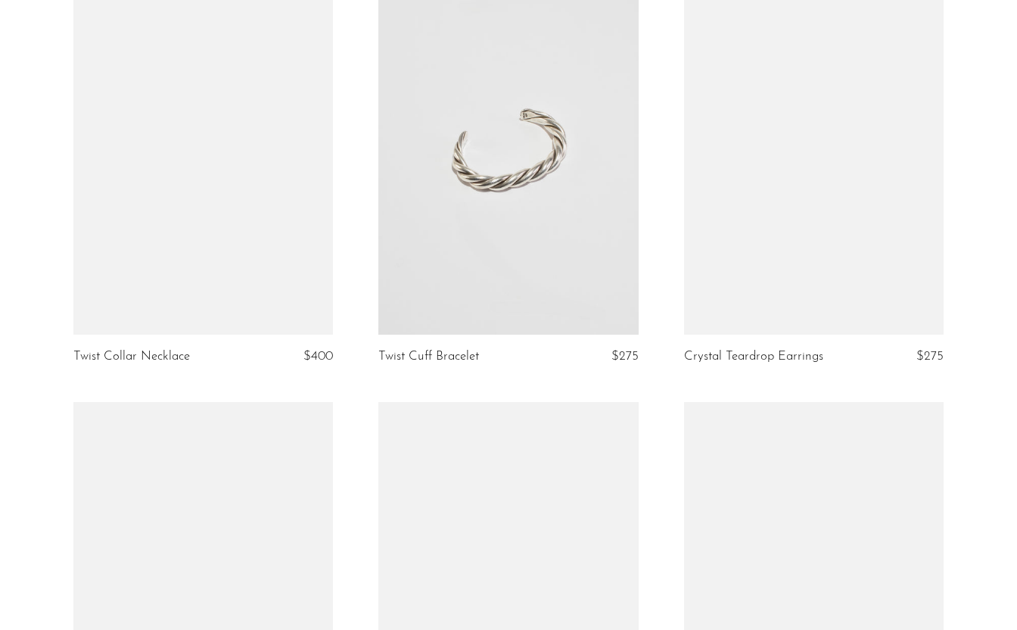
scroll to position [3216, 0]
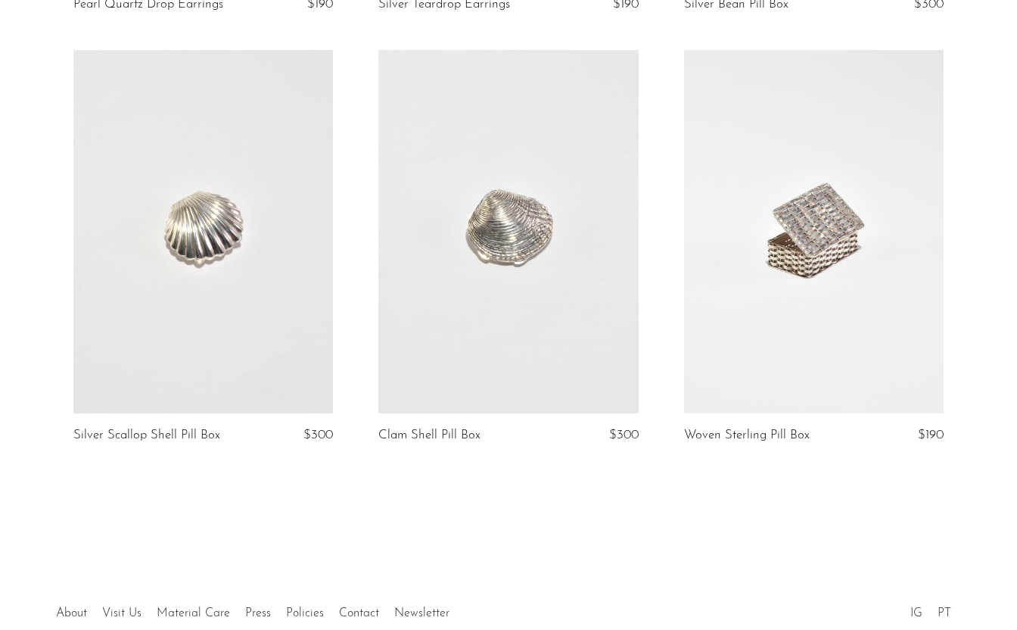
scroll to position [3997, 0]
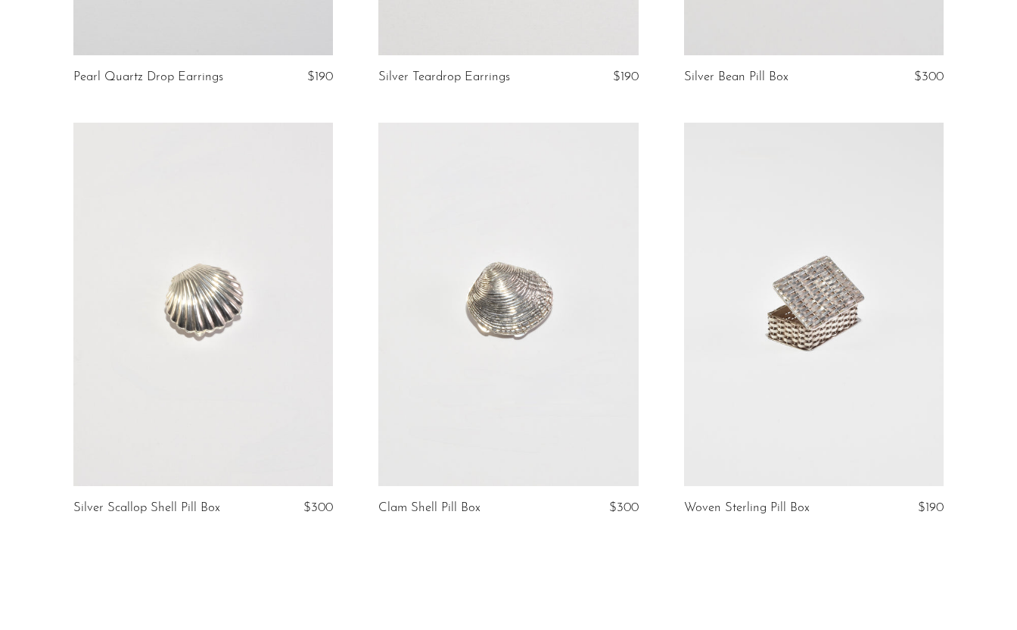
scroll to position [3919, 0]
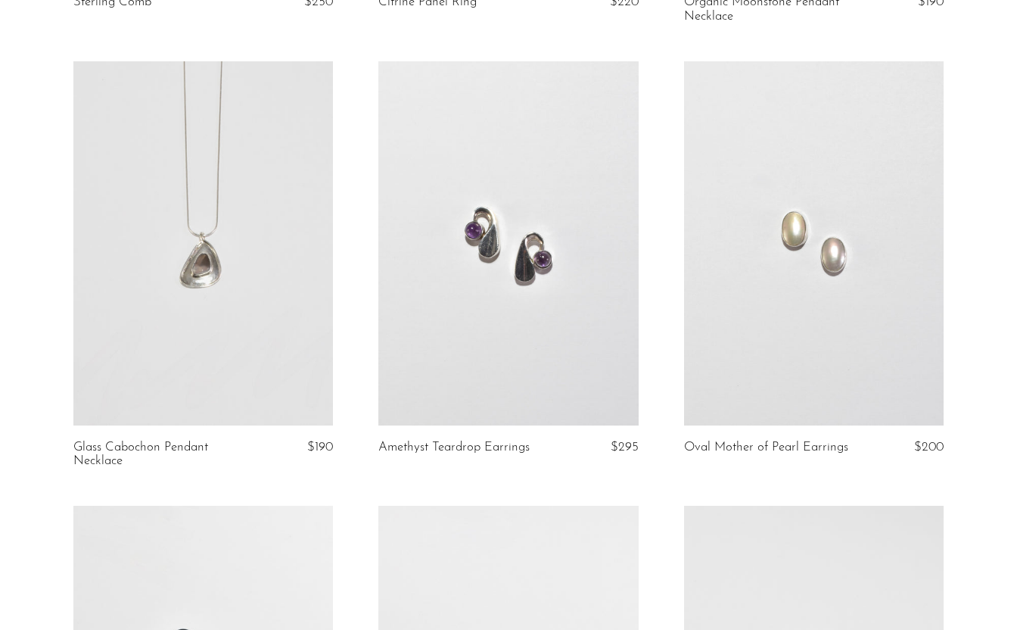
scroll to position [456, 0]
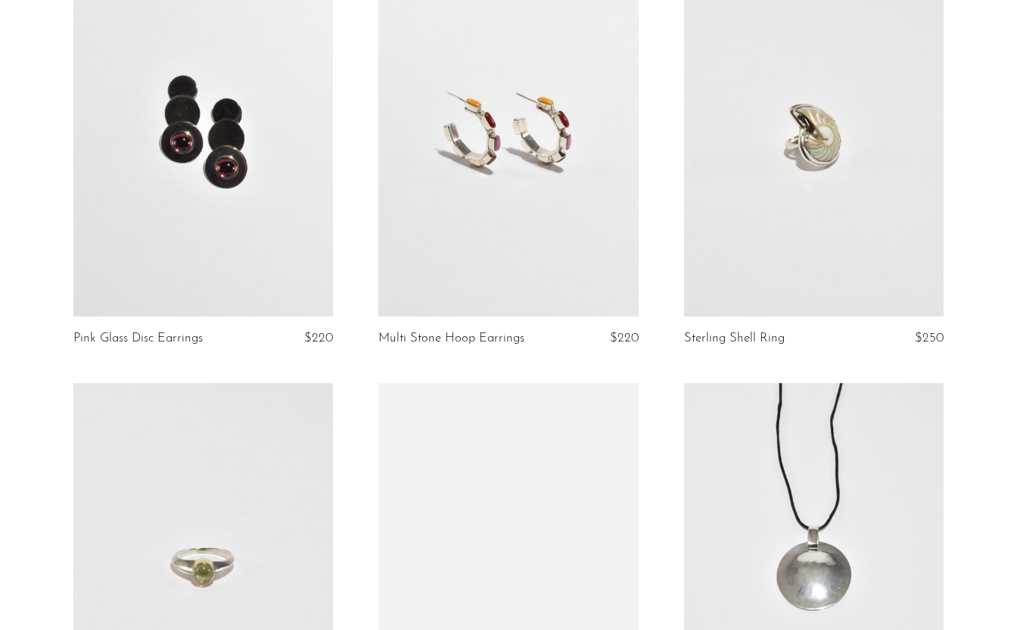
scroll to position [1084, 0]
